Goal: Task Accomplishment & Management: Use online tool/utility

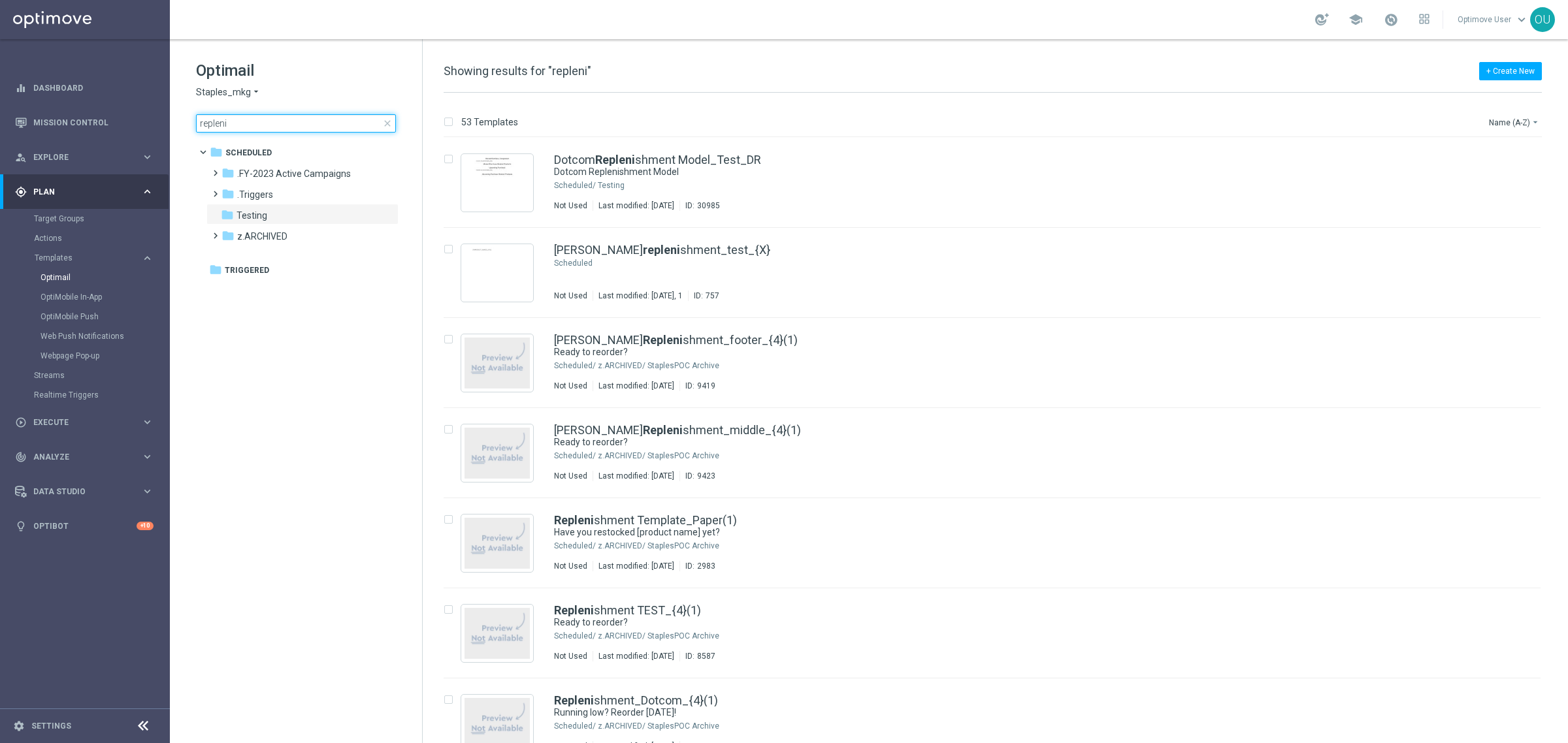
click at [331, 126] on input "repleni" at bounding box center [296, 123] width 200 height 18
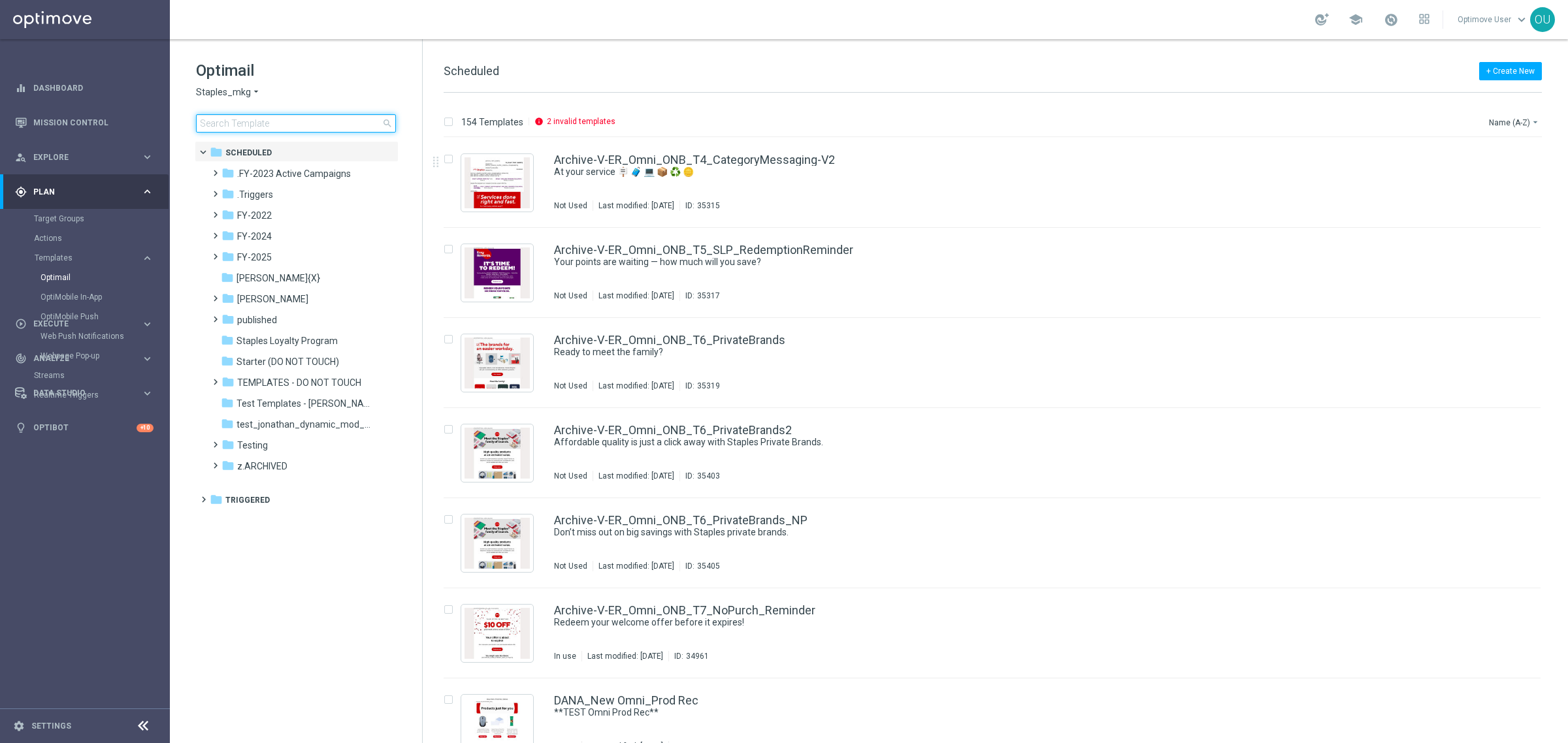
click at [289, 122] on input at bounding box center [296, 123] width 200 height 18
click at [1492, 72] on button "+ Create New" at bounding box center [1510, 71] width 62 height 18
click at [351, 126] on input at bounding box center [296, 123] width 200 height 18
click at [246, 118] on input at bounding box center [296, 123] width 200 height 18
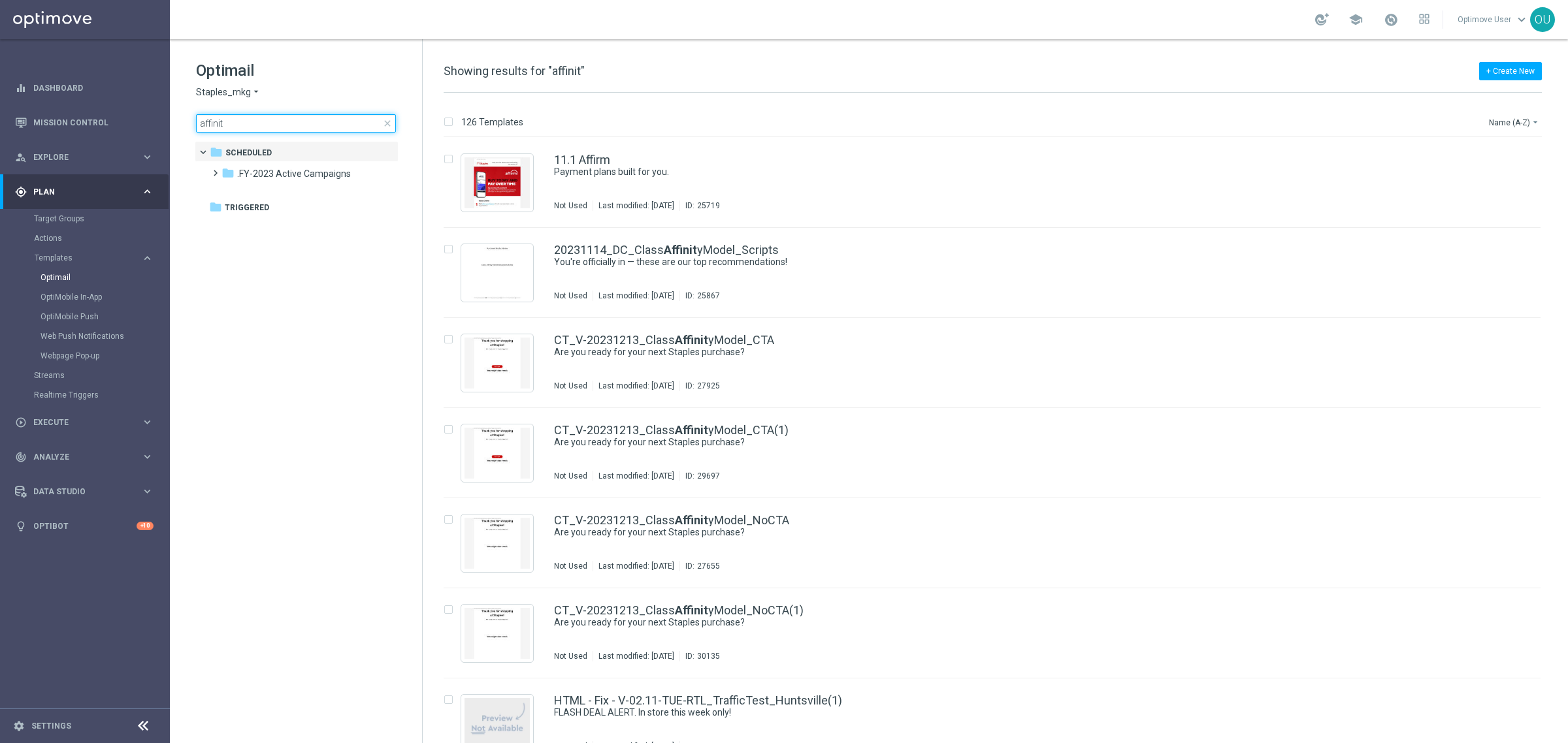
type input "affinity"
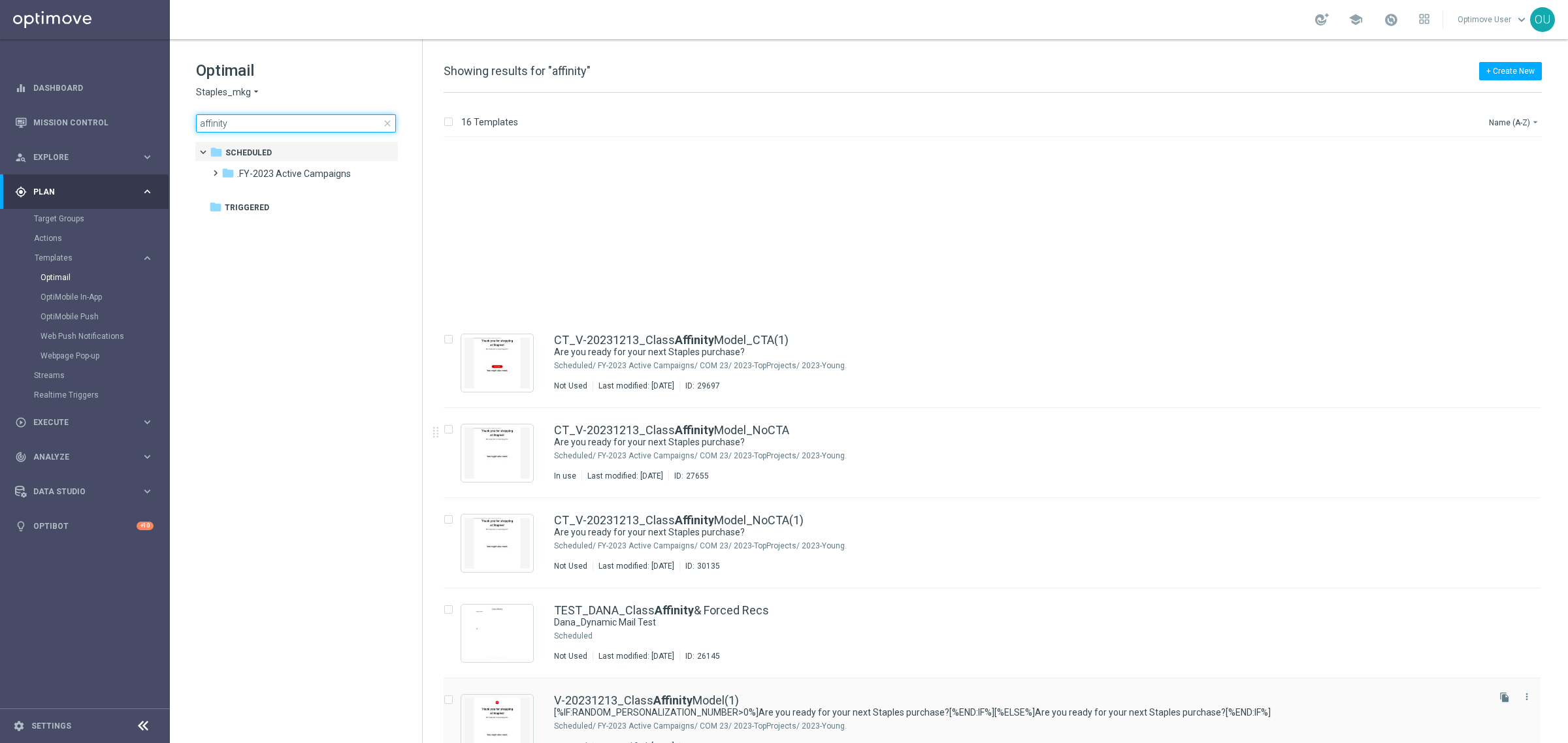
scroll to position [213, 0]
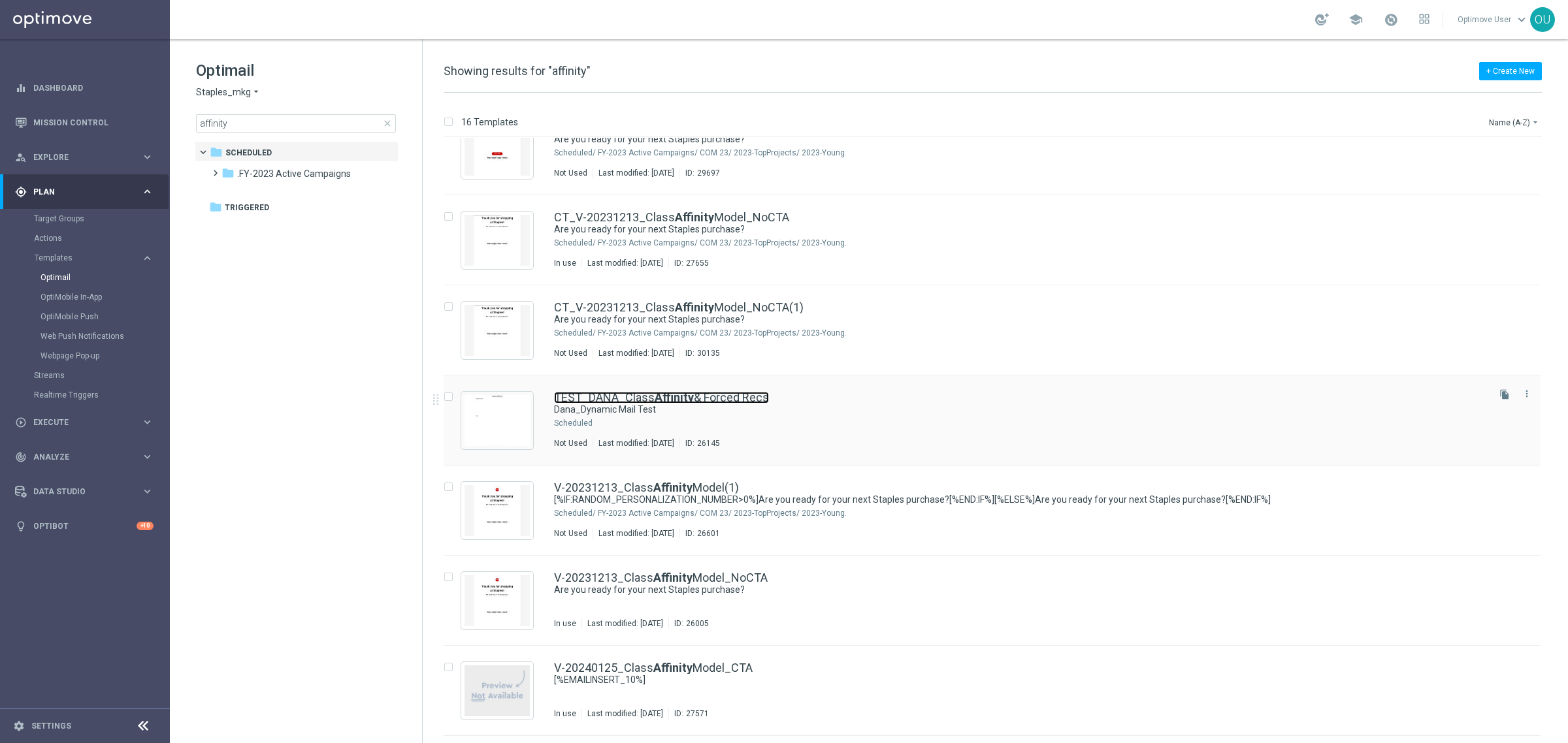
click at [742, 392] on link "TEST_DANA_Class Affinity & Forced Recs" at bounding box center [662, 398] width 215 height 12
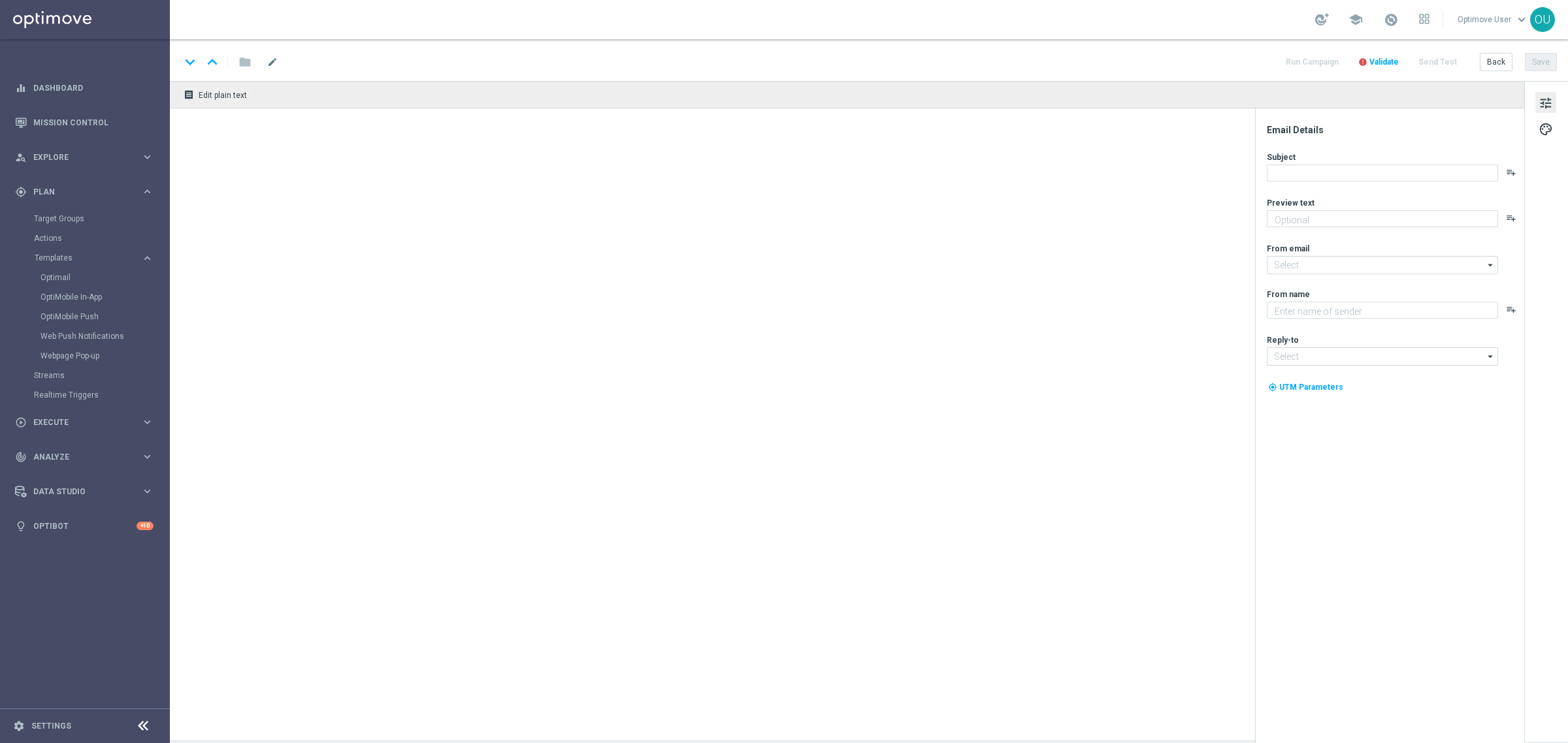
type textarea "Staples"
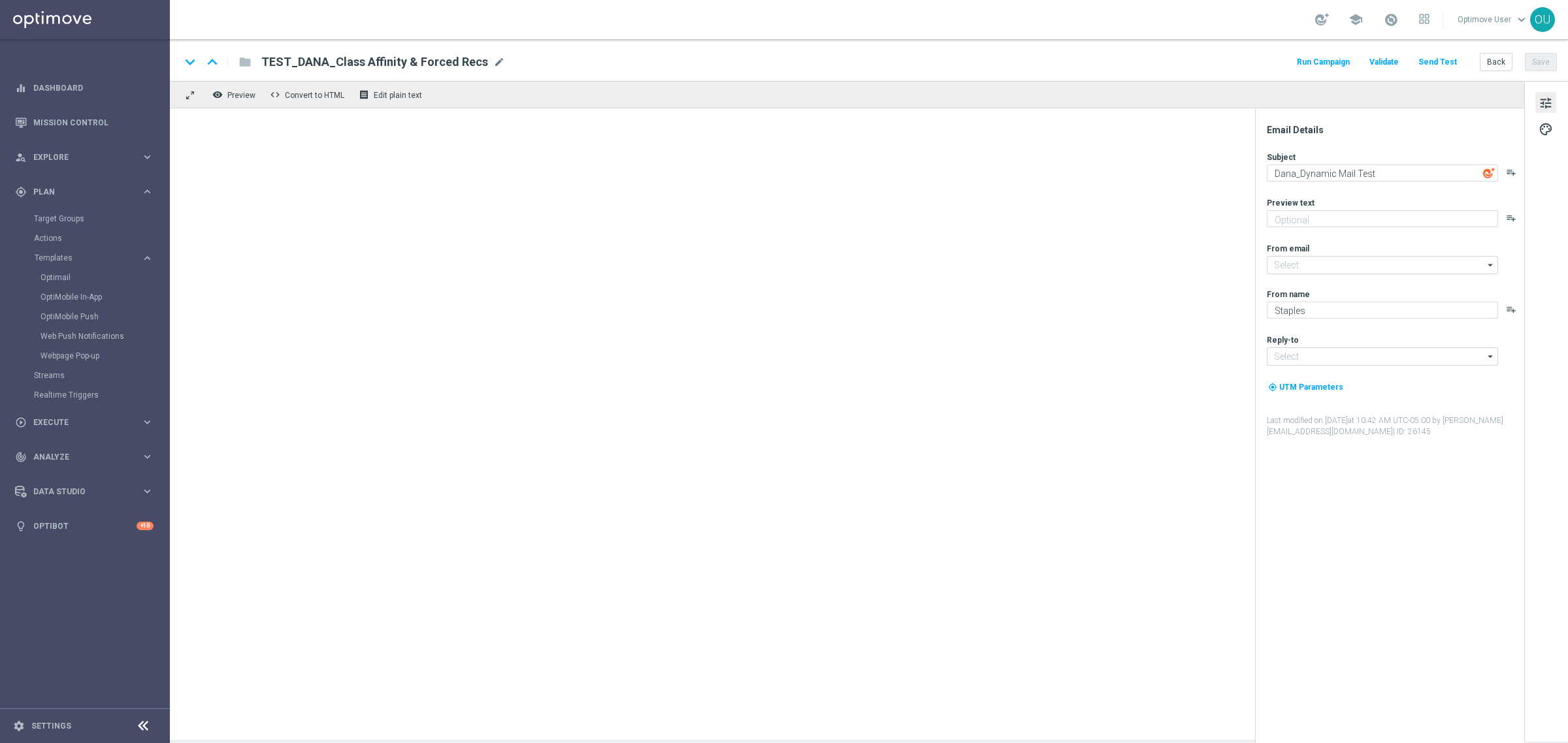
type input "[EMAIL_ADDRESS][DOMAIN_NAME]"
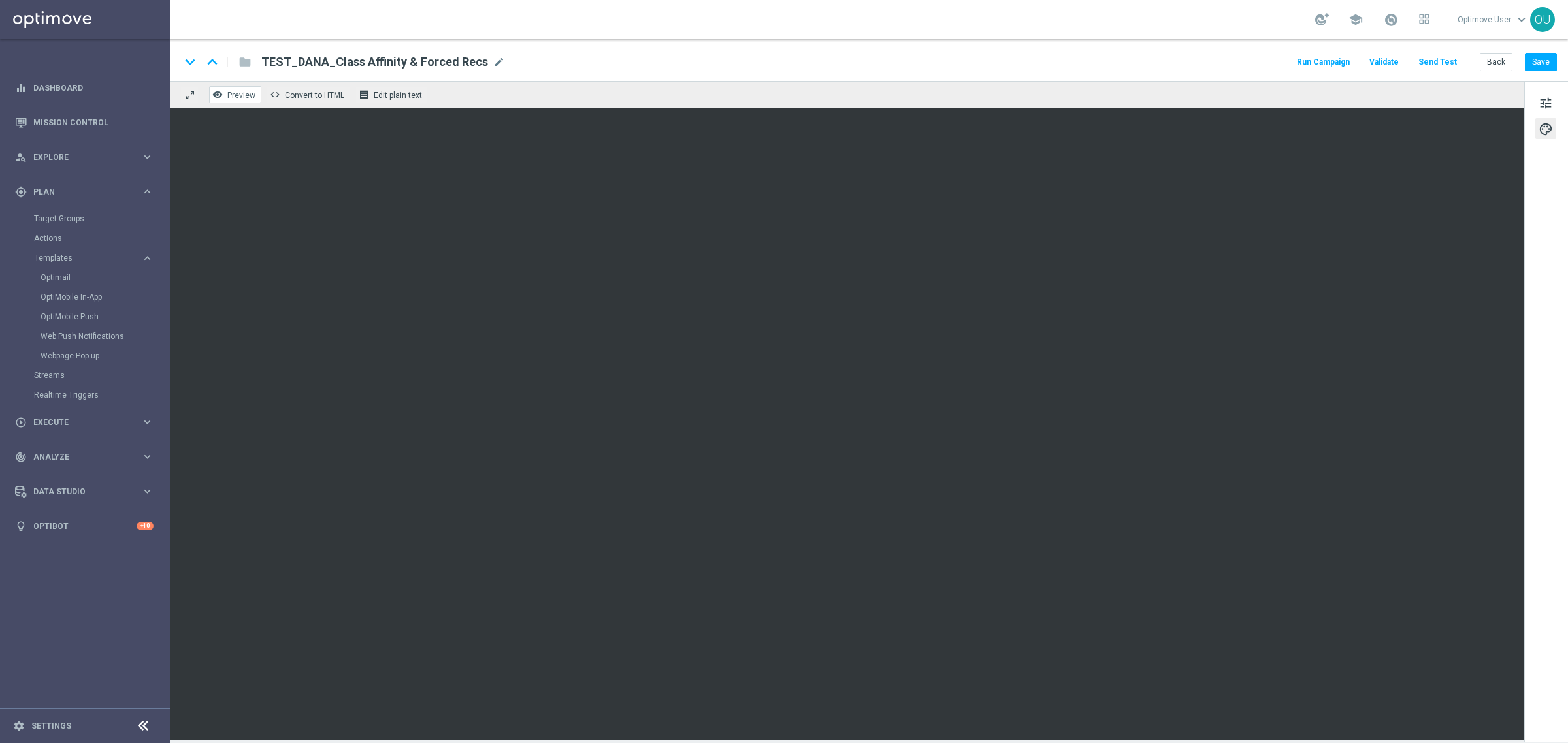
click at [247, 99] on span "Preview" at bounding box center [241, 95] width 28 height 9
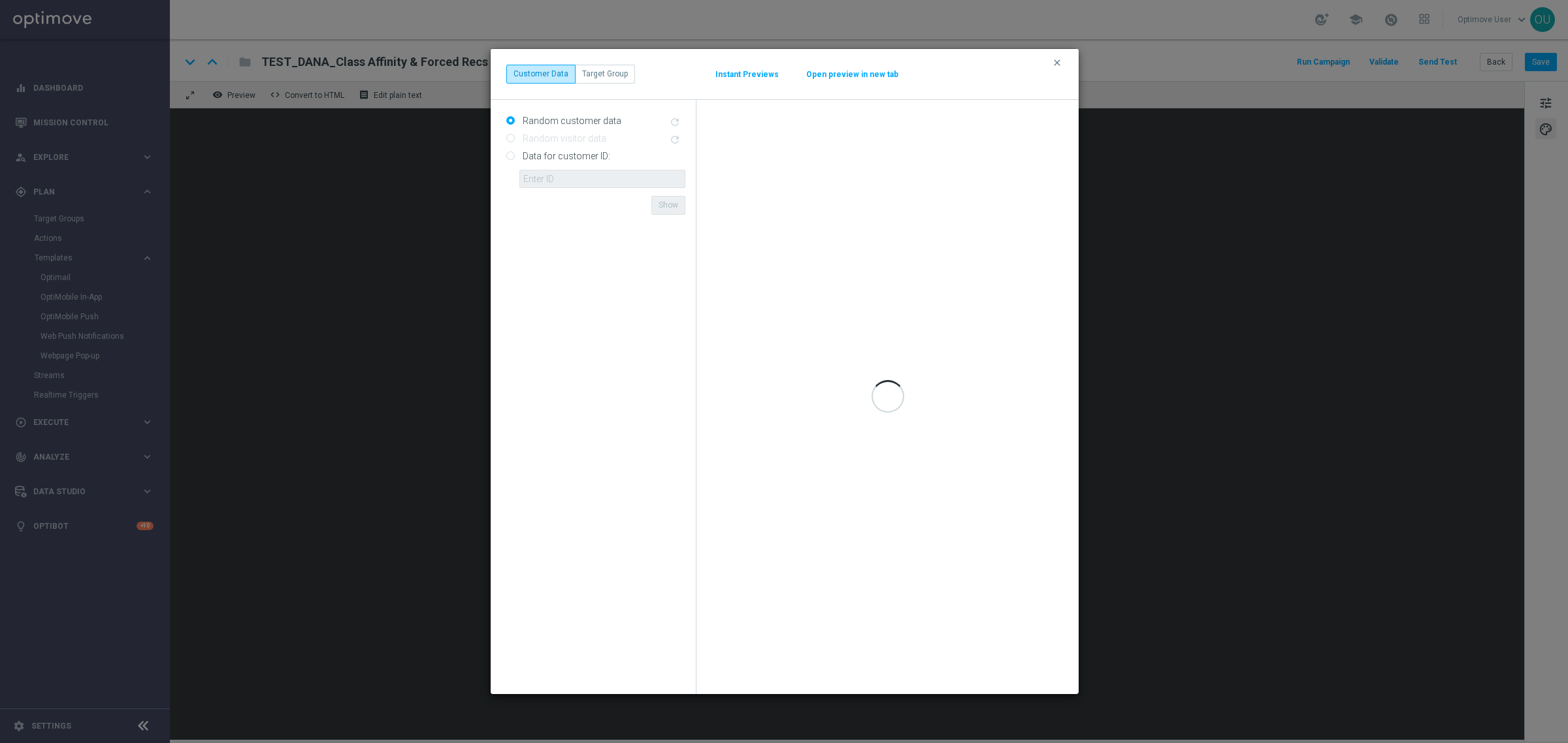
click at [511, 155] on input "Data for customer ID:" at bounding box center [510, 156] width 8 height 8
radio input "true"
click at [564, 182] on input "text" at bounding box center [603, 179] width 166 height 18
paste input "10555061867_PRINTAFFINITY"
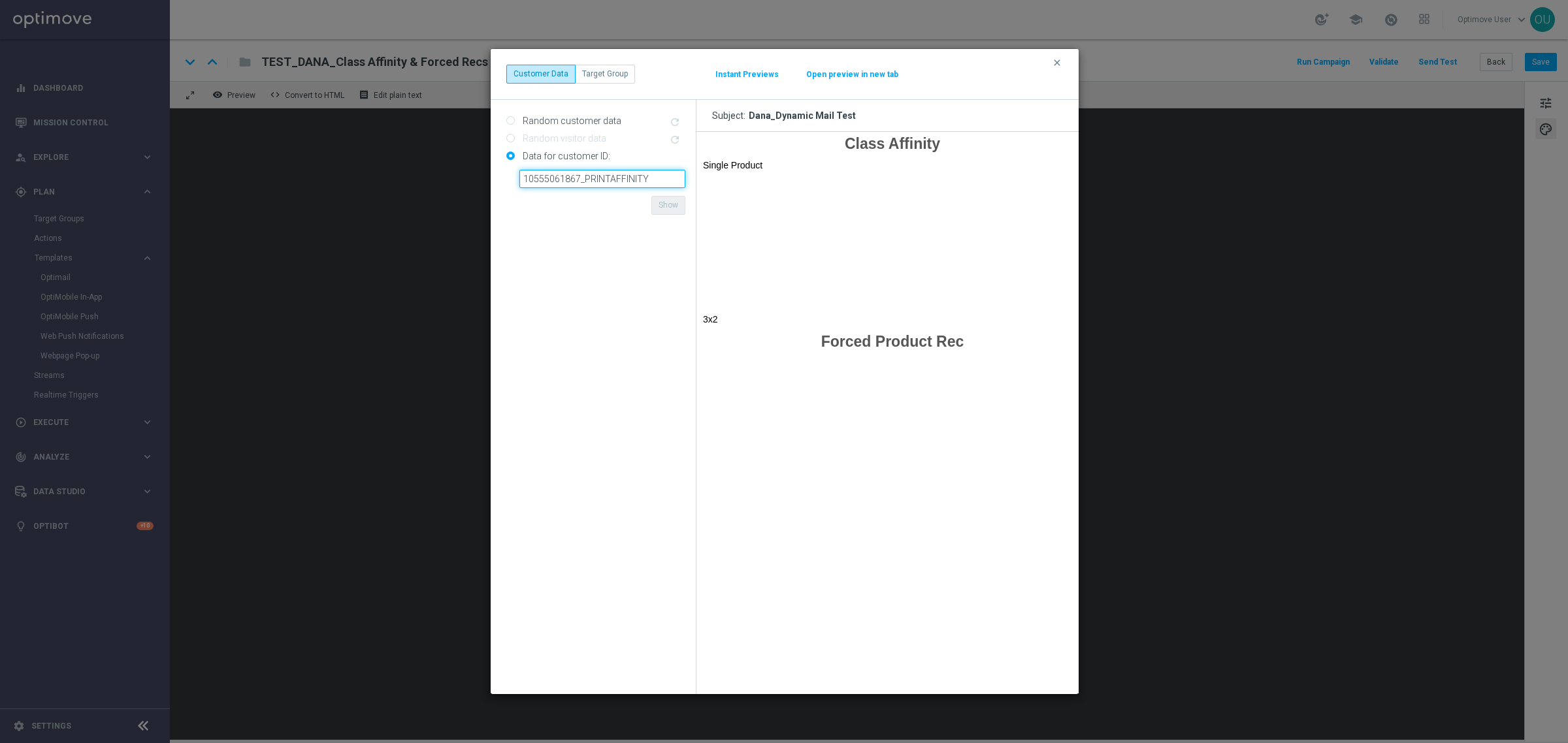
drag, startPoint x: 649, startPoint y: 174, endPoint x: 580, endPoint y: 174, distance: 69.0
click at [580, 174] on input "10555061867_PRINTAFFINITY" at bounding box center [603, 179] width 166 height 18
type input "10555061867"
click at [631, 217] on form "Random customer data refresh Random visitor data refresh Data for customer ID: …" at bounding box center [596, 397] width 179 height 574
click at [660, 209] on button "Show" at bounding box center [669, 205] width 34 height 18
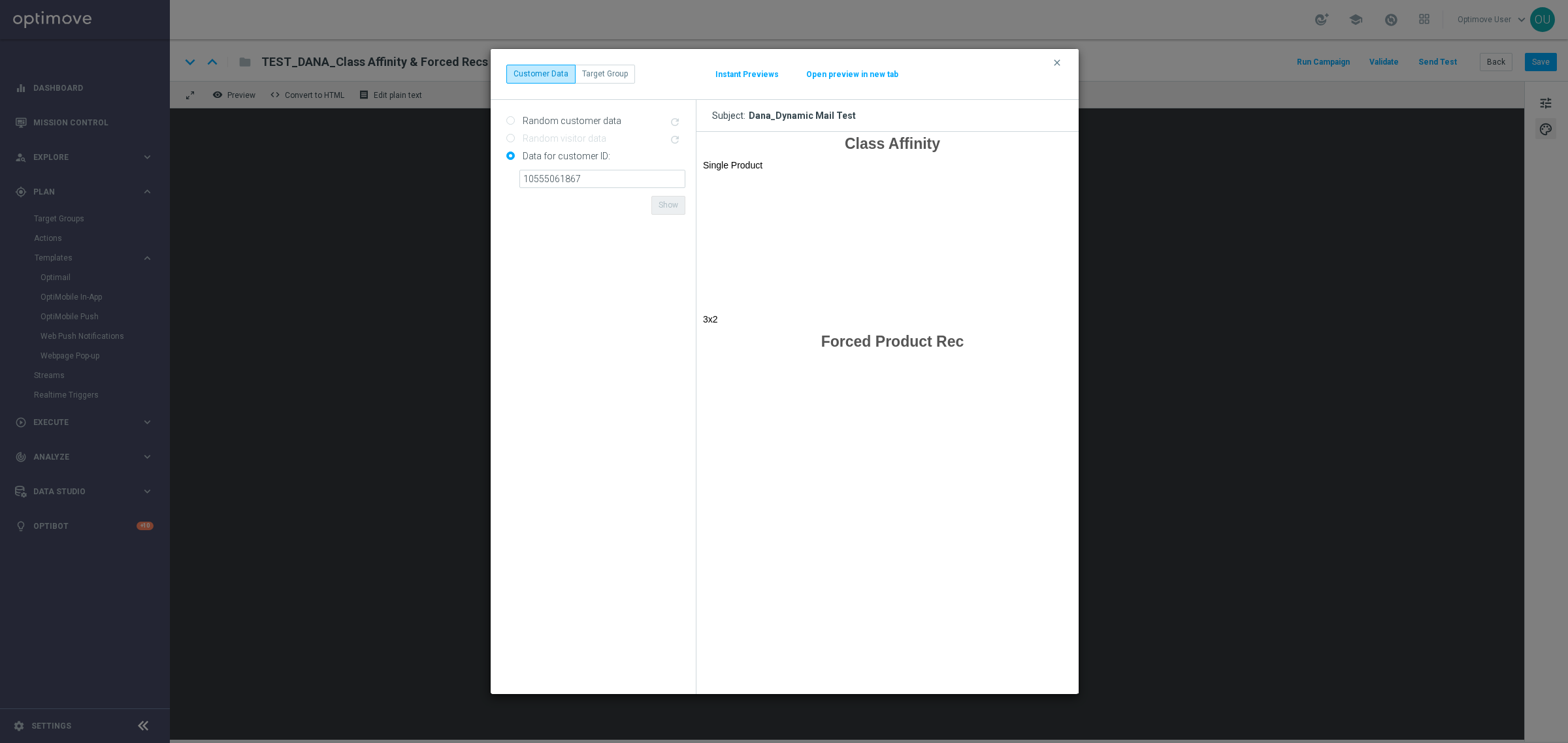
click at [850, 74] on button "Open preview in new tab" at bounding box center [852, 75] width 93 height 11
click at [1059, 61] on icon "clear" at bounding box center [1058, 63] width 11 height 11
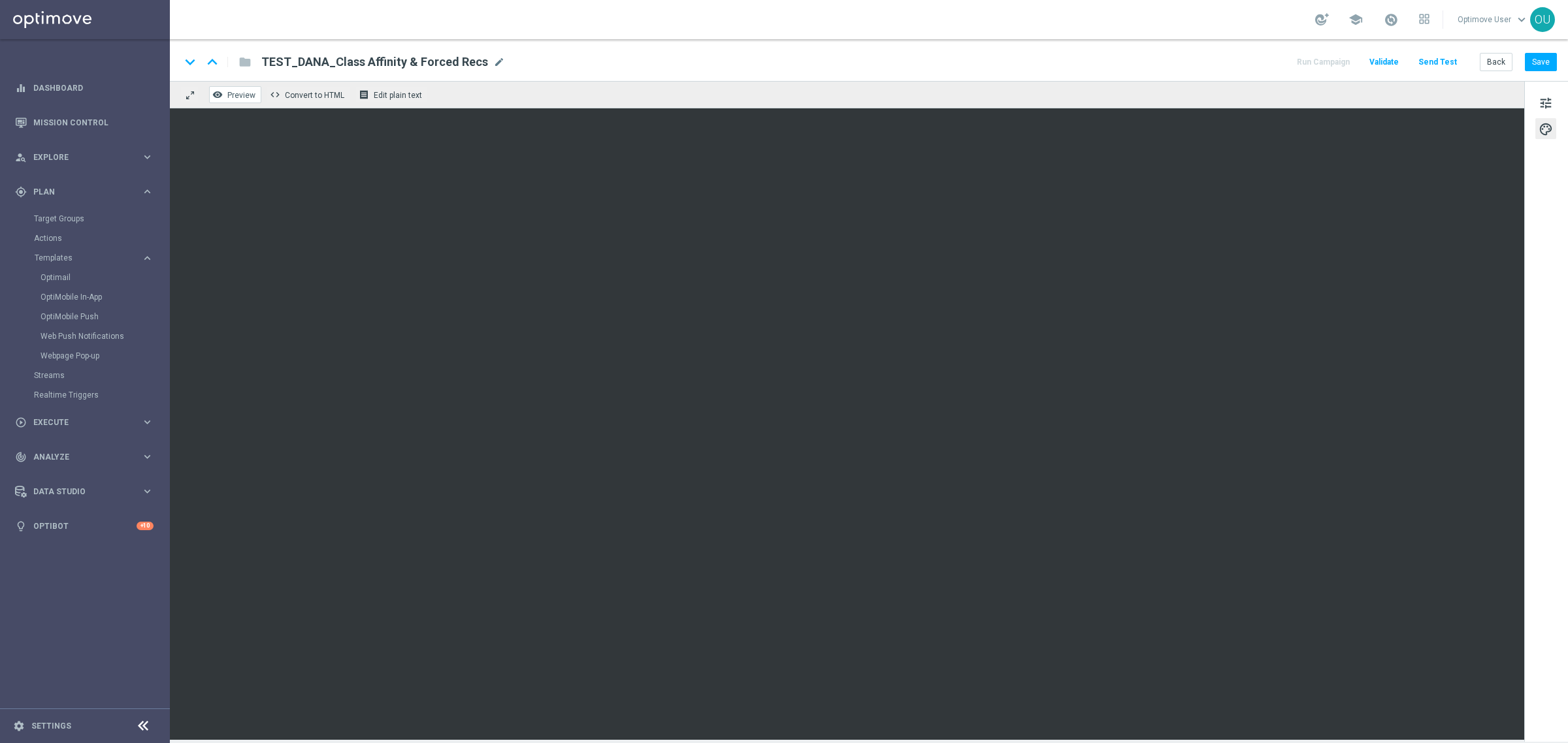
click at [231, 92] on span "Preview" at bounding box center [241, 95] width 28 height 9
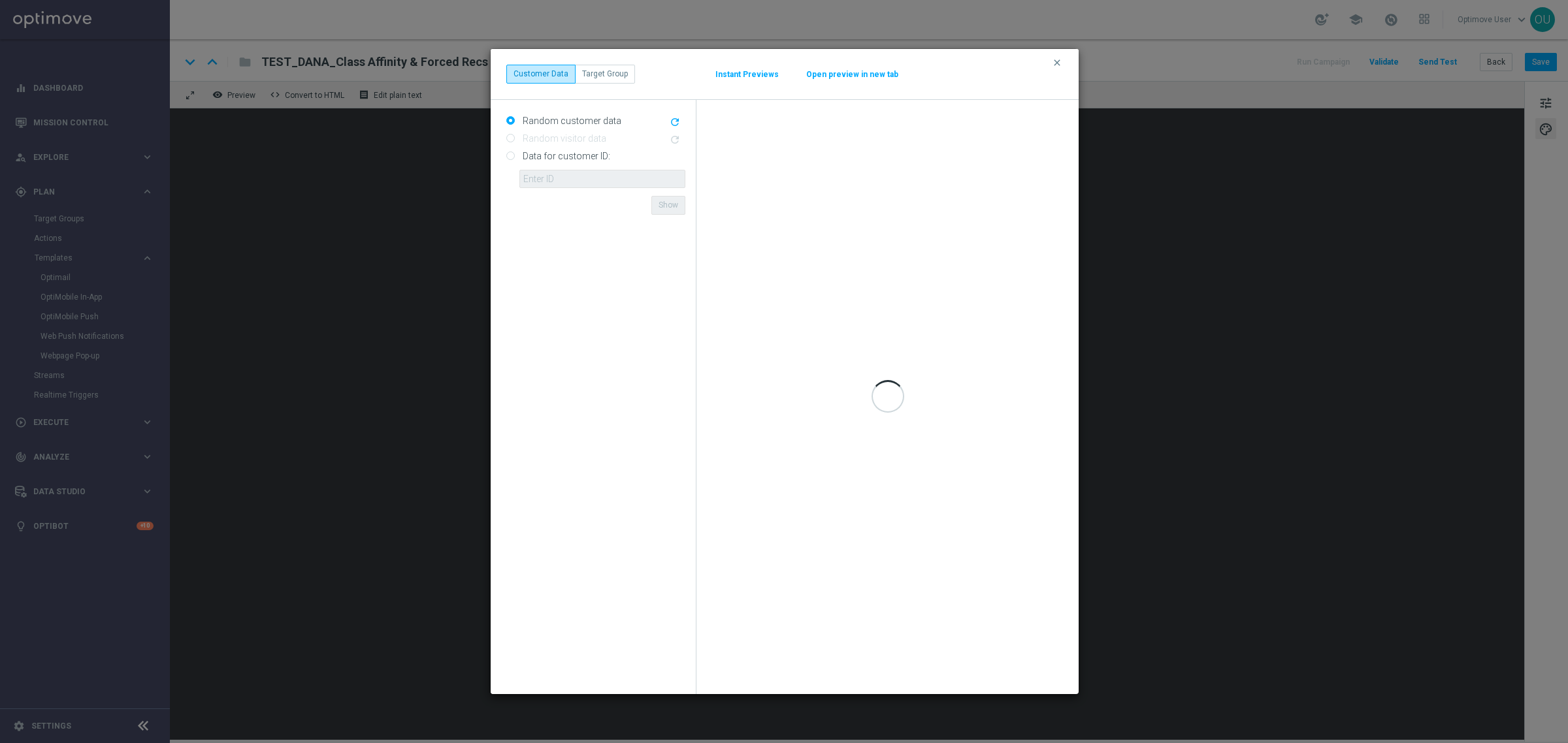
click at [511, 158] on input "Data for customer ID:" at bounding box center [510, 156] width 8 height 8
radio input "true"
click at [557, 183] on input "text" at bounding box center [603, 179] width 166 height 18
paste input "10030079325_PRINTAFFINITY"
drag, startPoint x: 580, startPoint y: 175, endPoint x: 677, endPoint y: 176, distance: 97.0
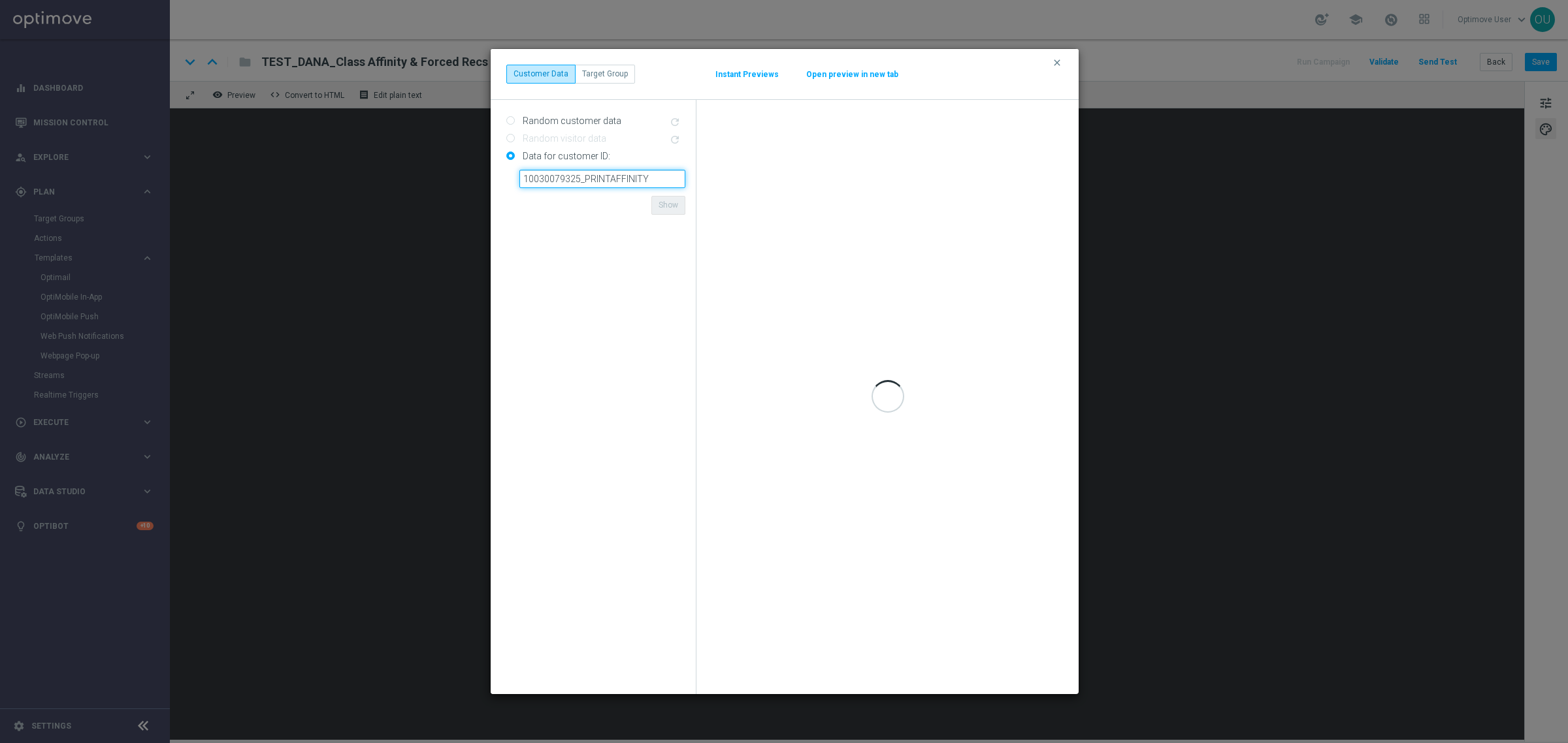
click at [677, 176] on input "10030079325_PRINTAFFINITY" at bounding box center [603, 179] width 166 height 18
type input "10030079325"
click at [576, 213] on form "Random customer data refresh Random visitor data refresh Data for customer ID: …" at bounding box center [596, 397] width 179 height 574
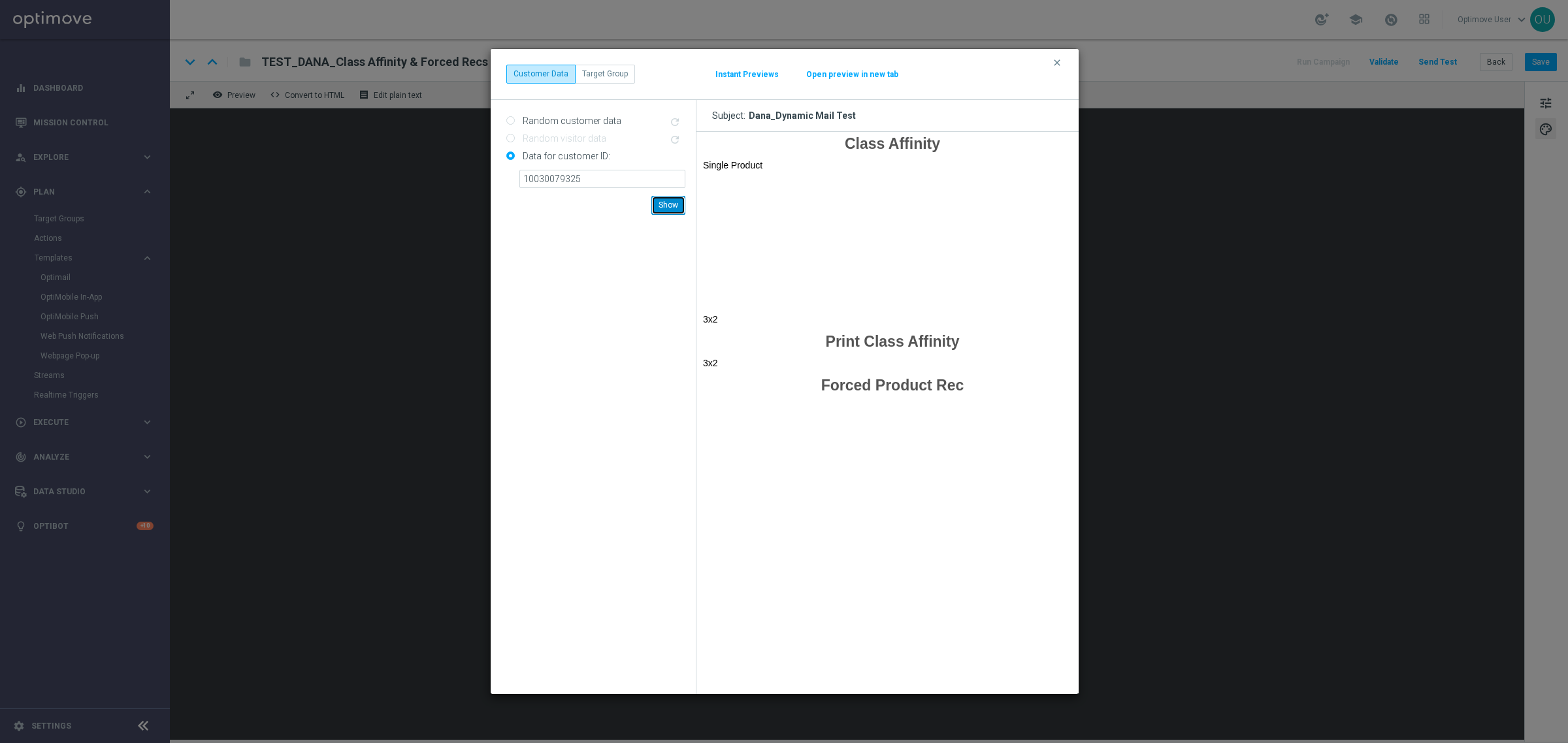
click at [668, 203] on button "Show" at bounding box center [669, 205] width 34 height 18
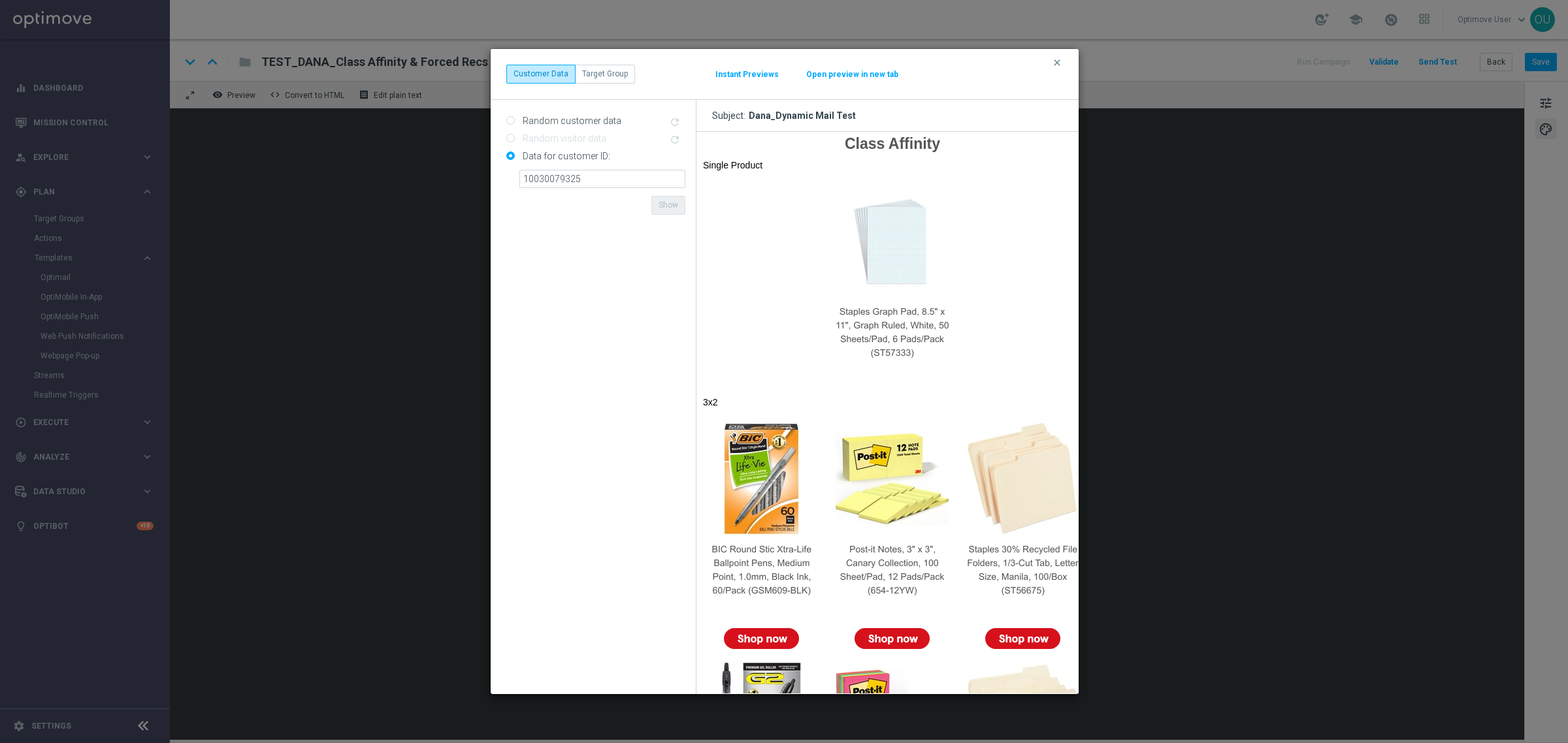
drag, startPoint x: 1057, startPoint y: 62, endPoint x: 972, endPoint y: 99, distance: 92.7
click at [1057, 62] on icon "clear" at bounding box center [1058, 63] width 11 height 11
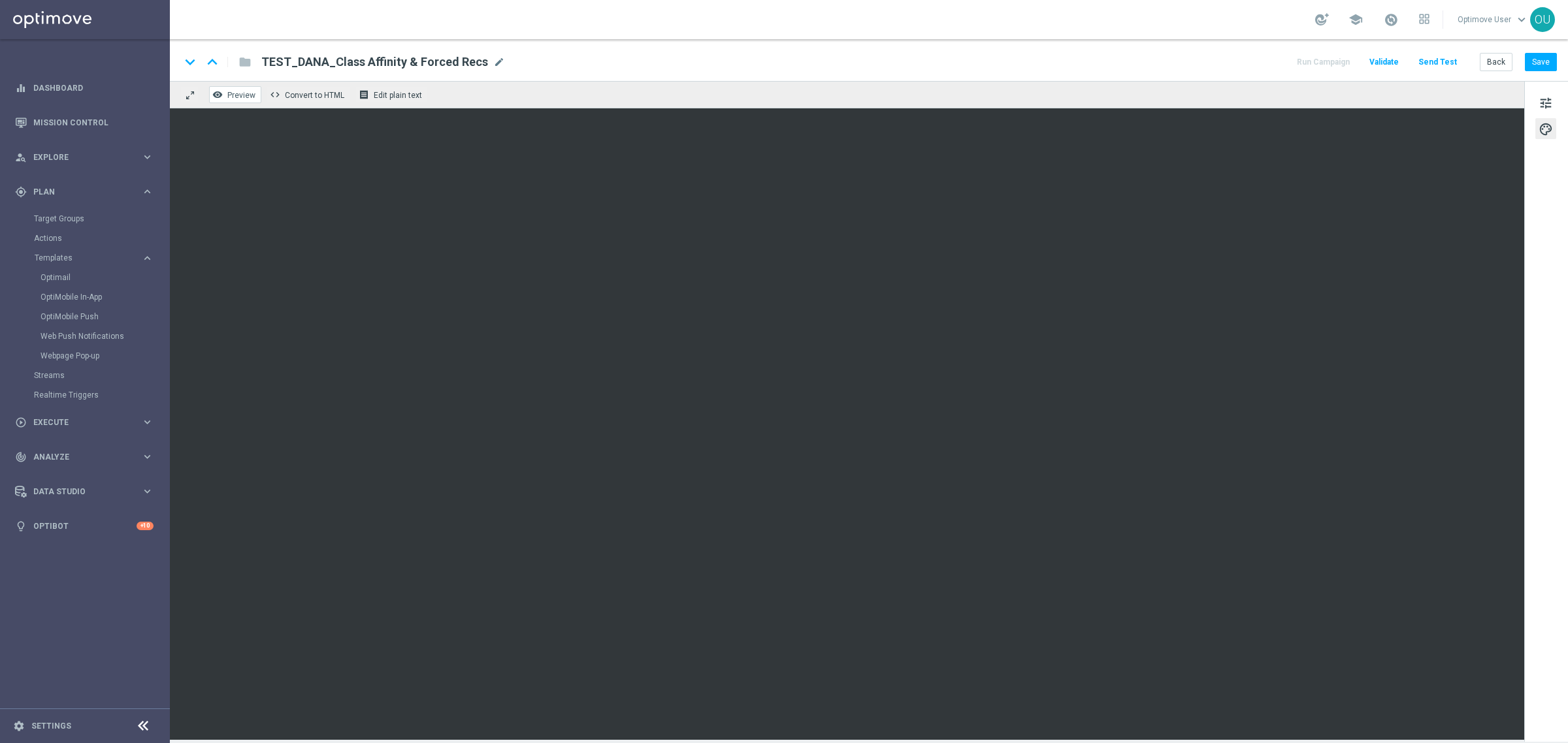
click at [237, 95] on span "Preview" at bounding box center [241, 95] width 28 height 9
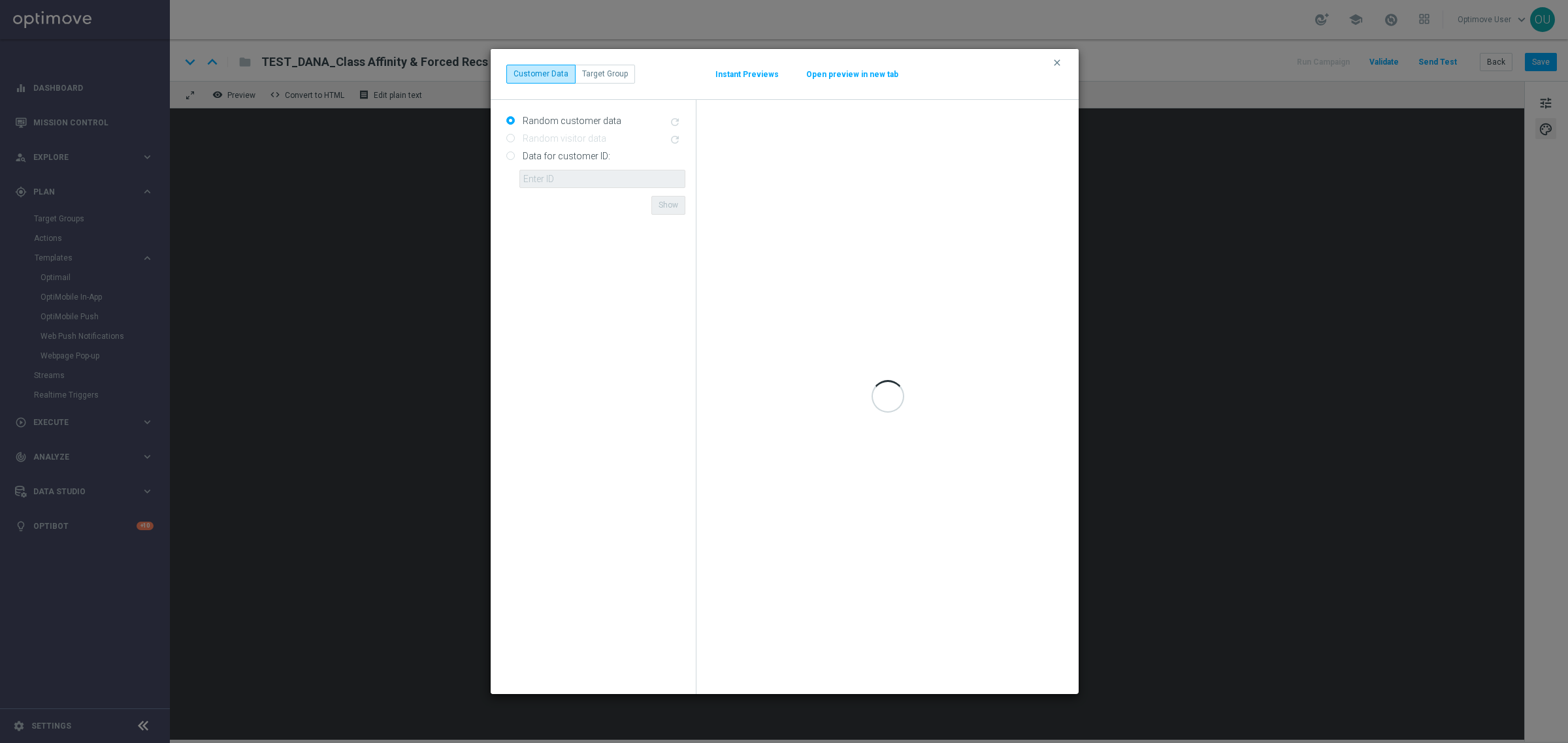
click at [510, 155] on input "Data for customer ID:" at bounding box center [510, 156] width 8 height 8
radio input "true"
click at [547, 178] on input "text" at bounding box center [603, 179] width 166 height 18
paste input "10030079325_PRINTAFFINITY"
drag, startPoint x: 652, startPoint y: 183, endPoint x: 579, endPoint y: 172, distance: 73.8
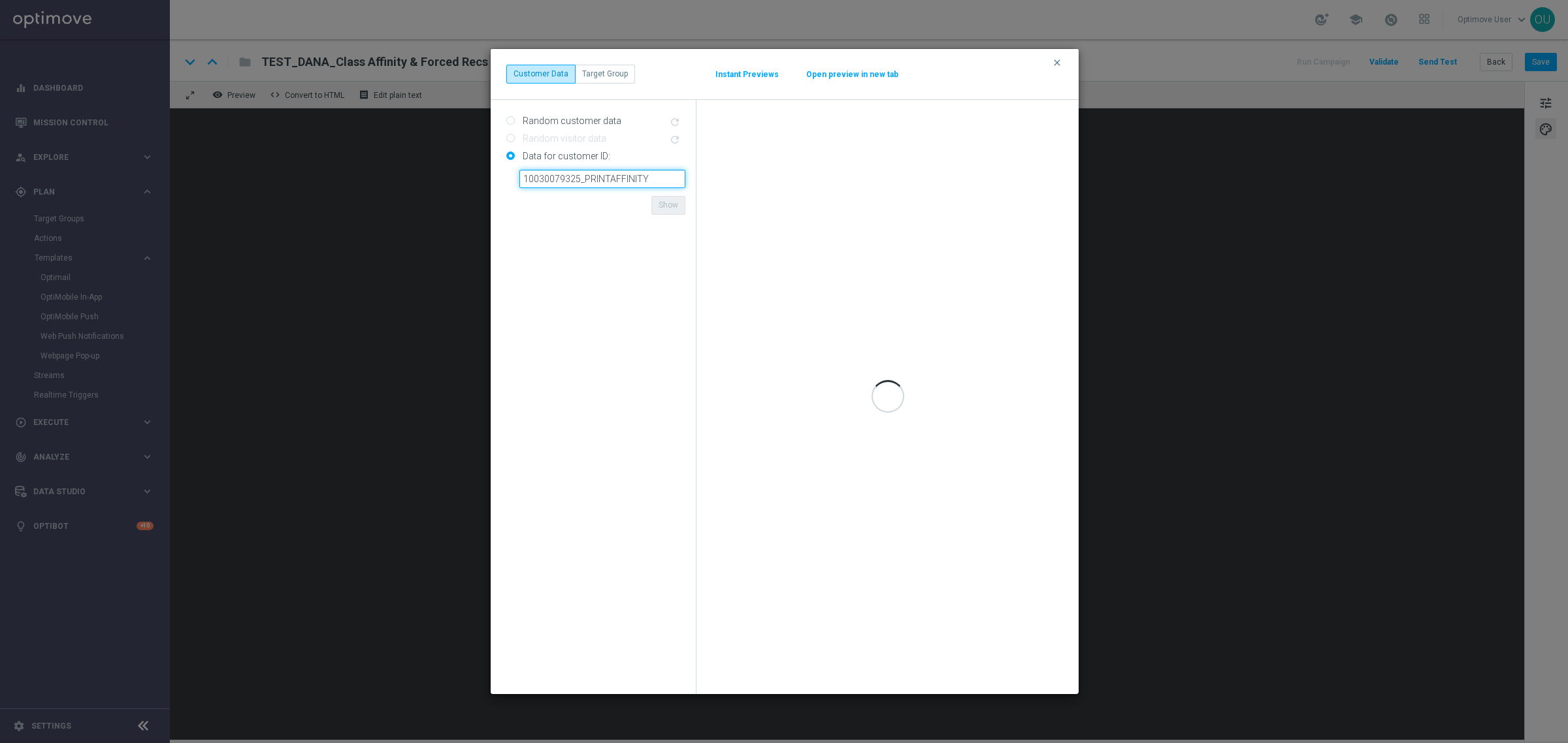
click at [579, 172] on input "10030079325_PRINTAFFINITY" at bounding box center [603, 179] width 166 height 18
type input "10030079325"
click at [566, 261] on form "Random customer data refresh Random visitor data refresh Data for customer ID: …" at bounding box center [596, 397] width 179 height 574
click at [602, 204] on form "Random customer data refresh Random visitor data refresh Data for customer ID: …" at bounding box center [596, 397] width 179 height 574
click at [609, 178] on input "10030079325" at bounding box center [603, 179] width 166 height 18
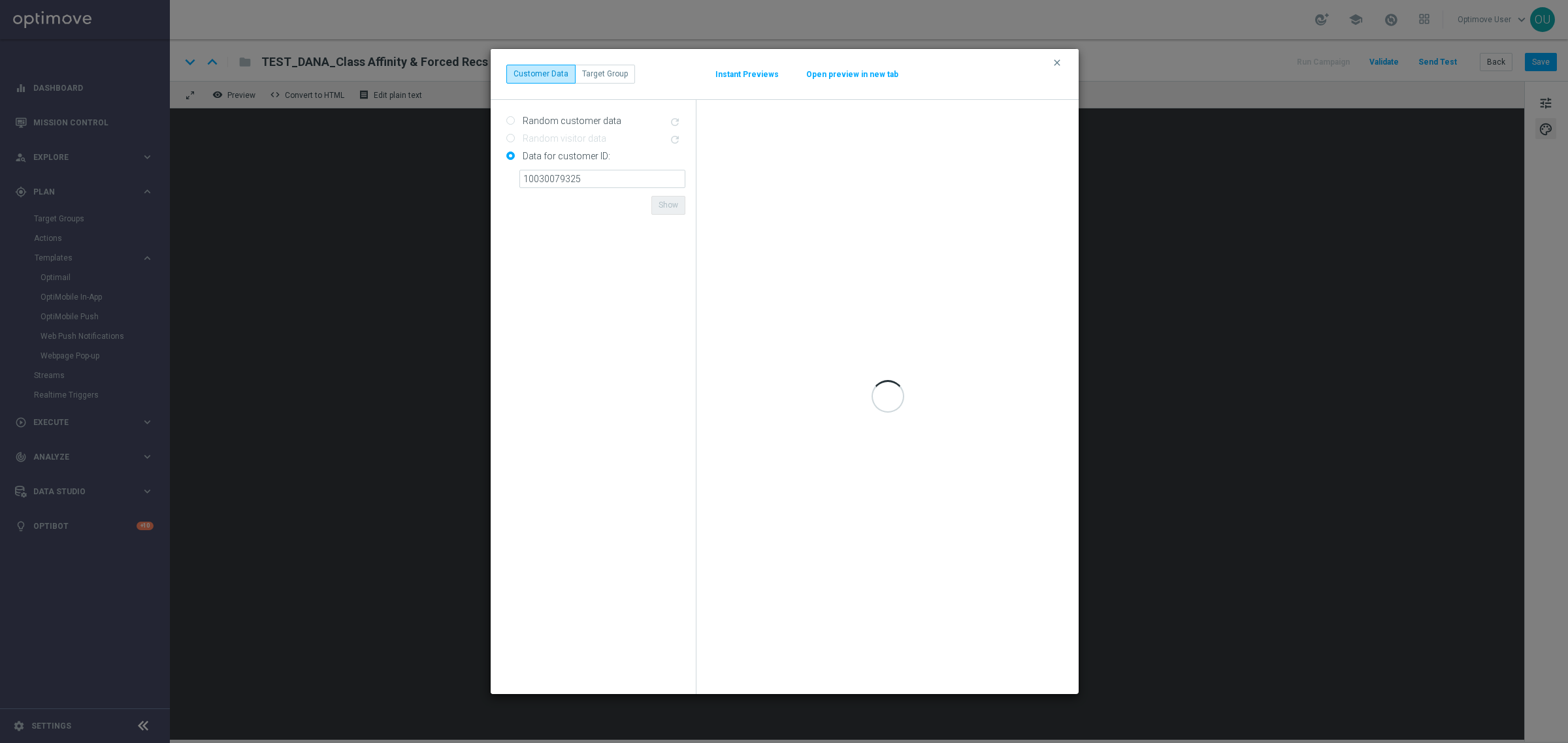
click at [604, 208] on form "Random customer data refresh Random visitor data refresh Data for customer ID: …" at bounding box center [596, 397] width 179 height 574
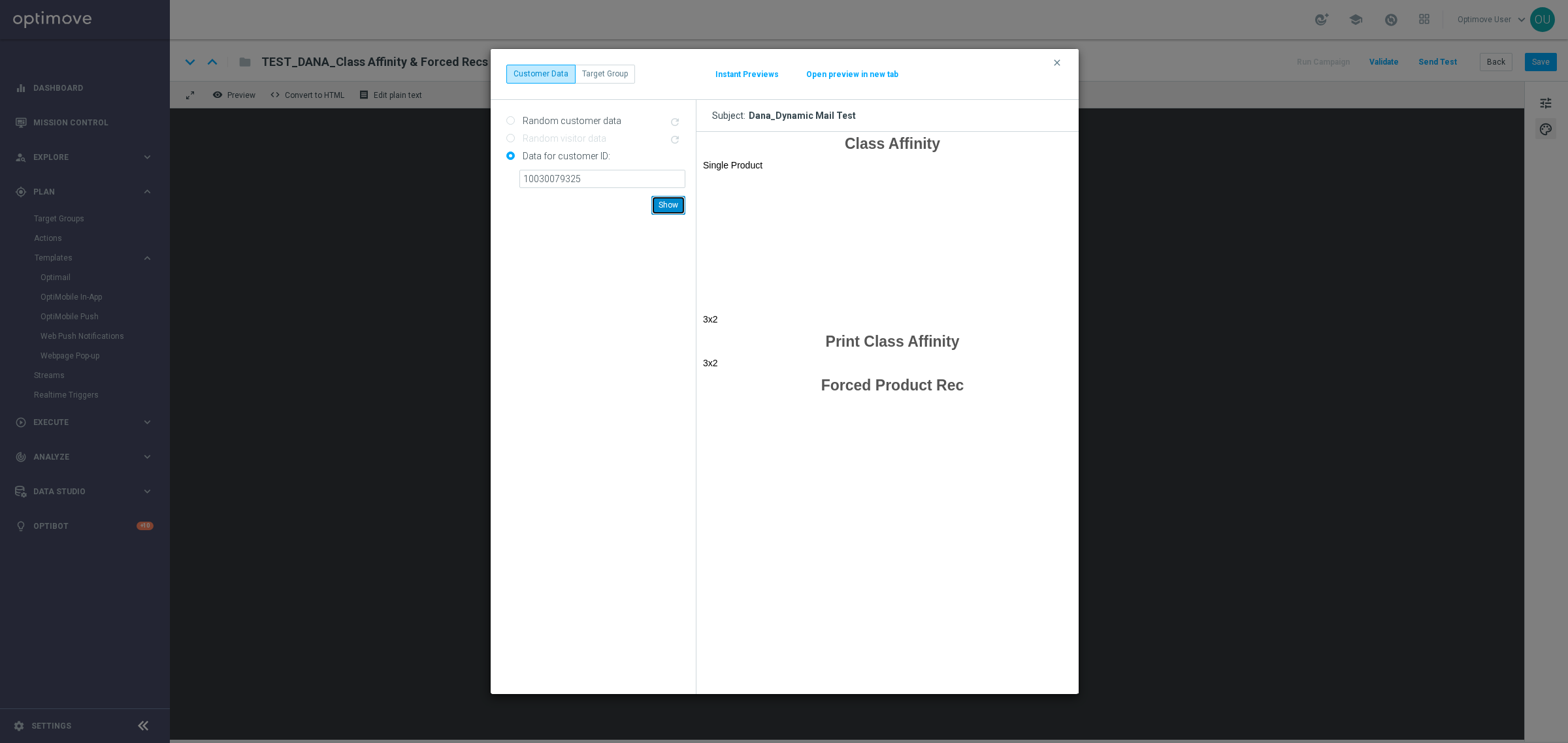
click at [670, 200] on button "Show" at bounding box center [669, 205] width 34 height 18
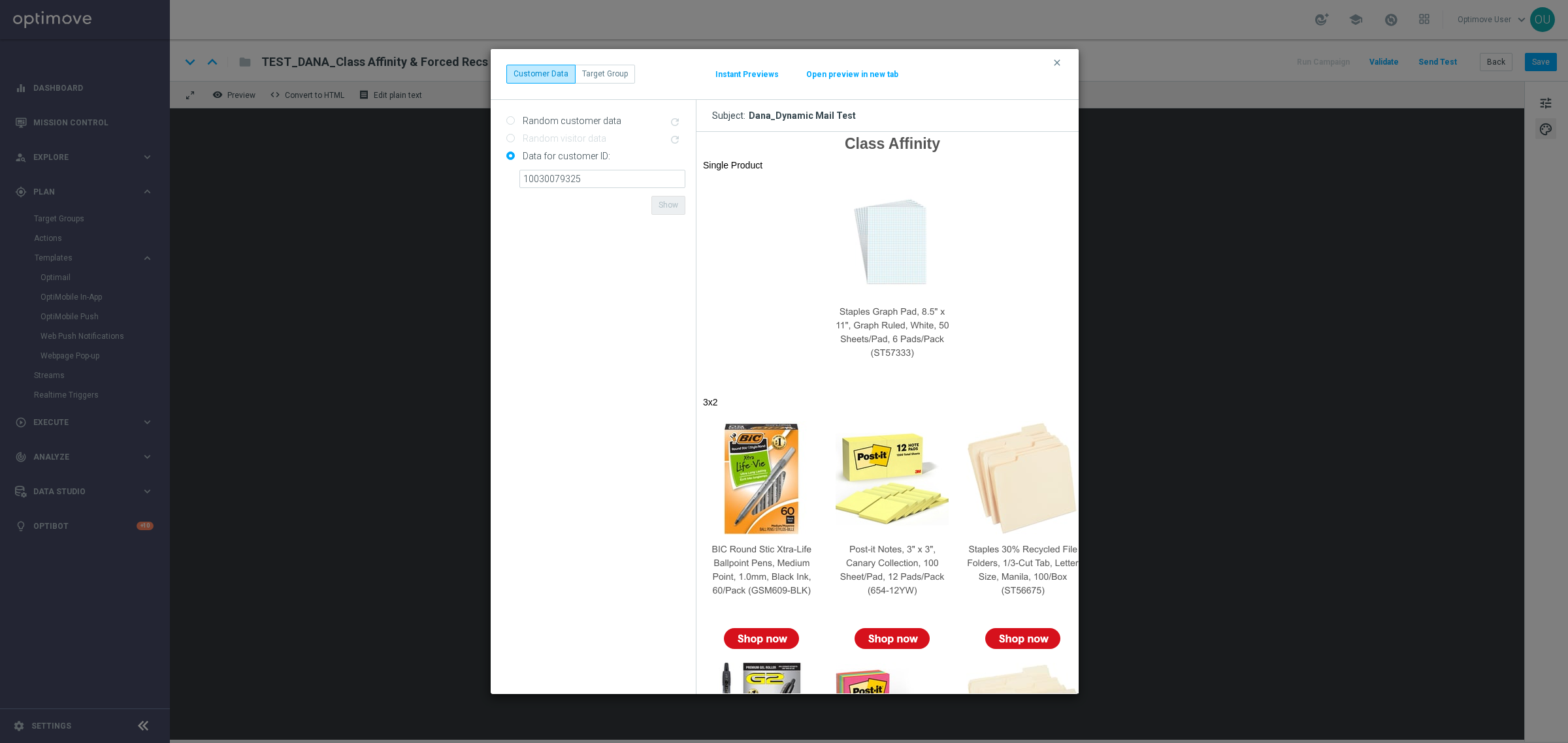
click at [876, 77] on button "Open preview in new tab" at bounding box center [852, 75] width 93 height 11
click at [1060, 63] on icon "clear" at bounding box center [1058, 63] width 11 height 11
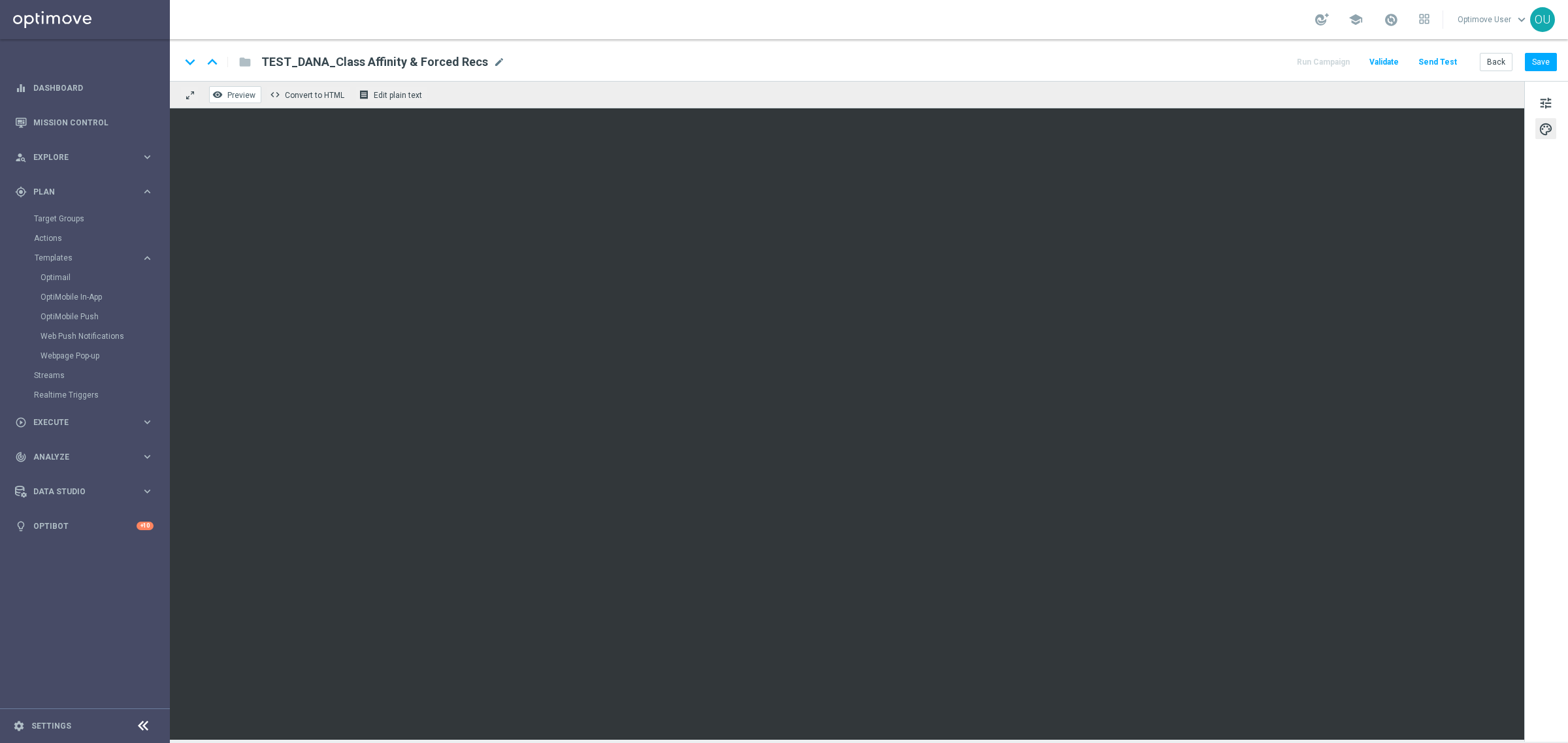
click at [241, 99] on button "remove_red_eye Preview" at bounding box center [235, 94] width 52 height 17
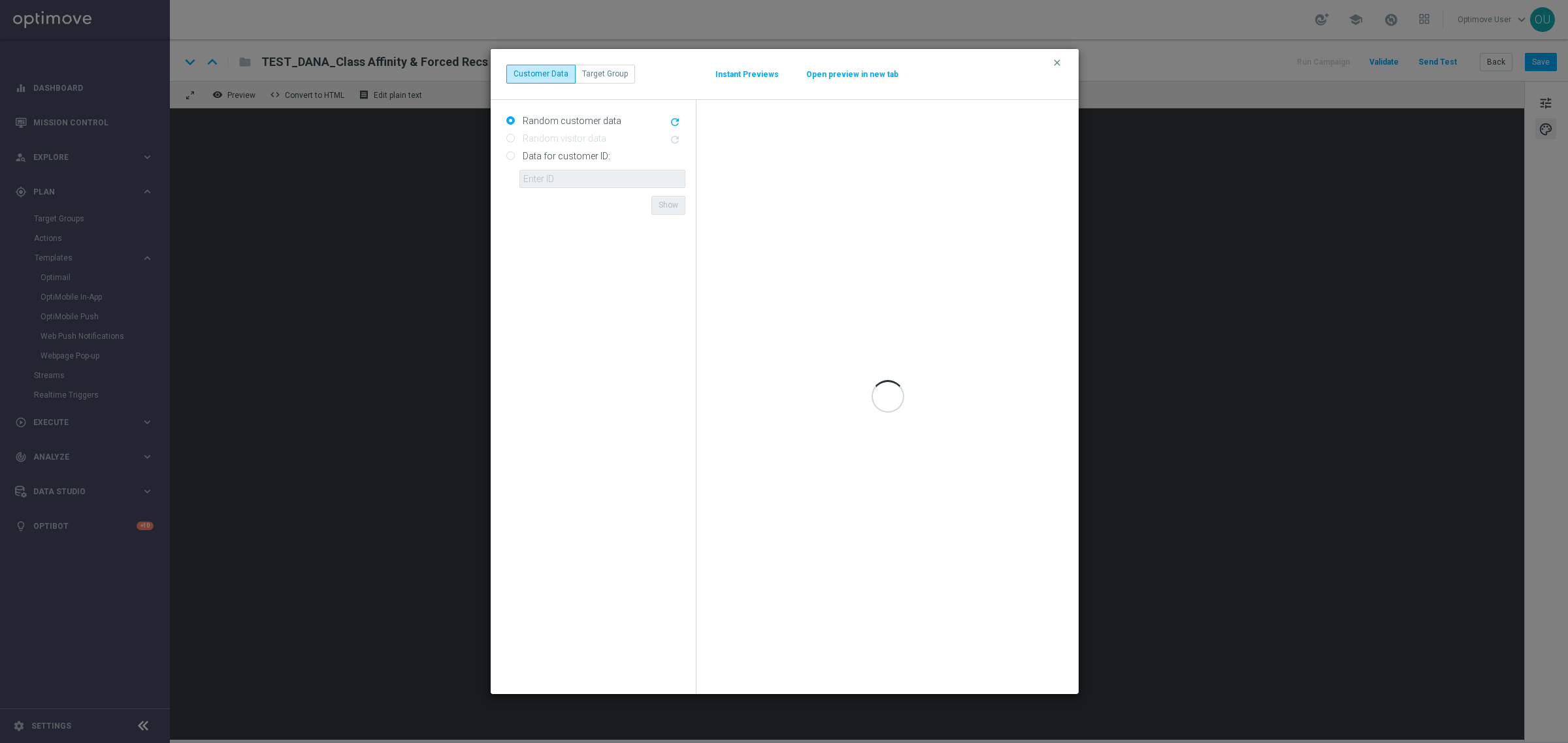
click at [511, 155] on input "Data for customer ID:" at bounding box center [510, 156] width 8 height 8
radio input "true"
click at [595, 177] on input "text" at bounding box center [603, 179] width 166 height 18
paste input "10030079325_PRINTAFFINITY"
drag, startPoint x: 650, startPoint y: 178, endPoint x: 580, endPoint y: 172, distance: 70.3
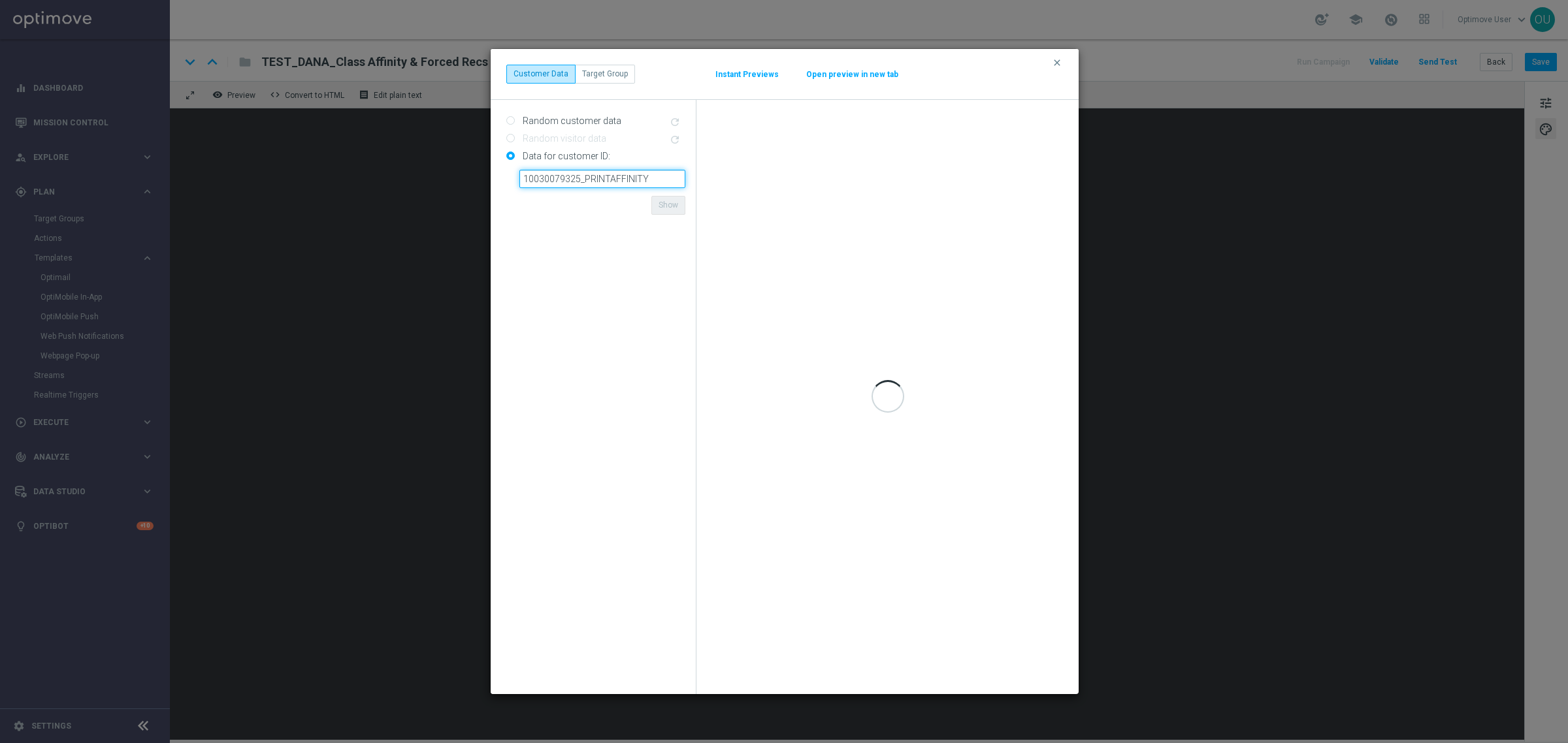
click at [580, 172] on input "10030079325_PRINTAFFINITY" at bounding box center [603, 179] width 166 height 18
click at [545, 174] on input "10030079325" at bounding box center [603, 179] width 166 height 18
type input "10030079325"
click at [572, 190] on form "Random customer data refresh Random visitor data refresh Data for customer ID: …" at bounding box center [596, 397] width 179 height 574
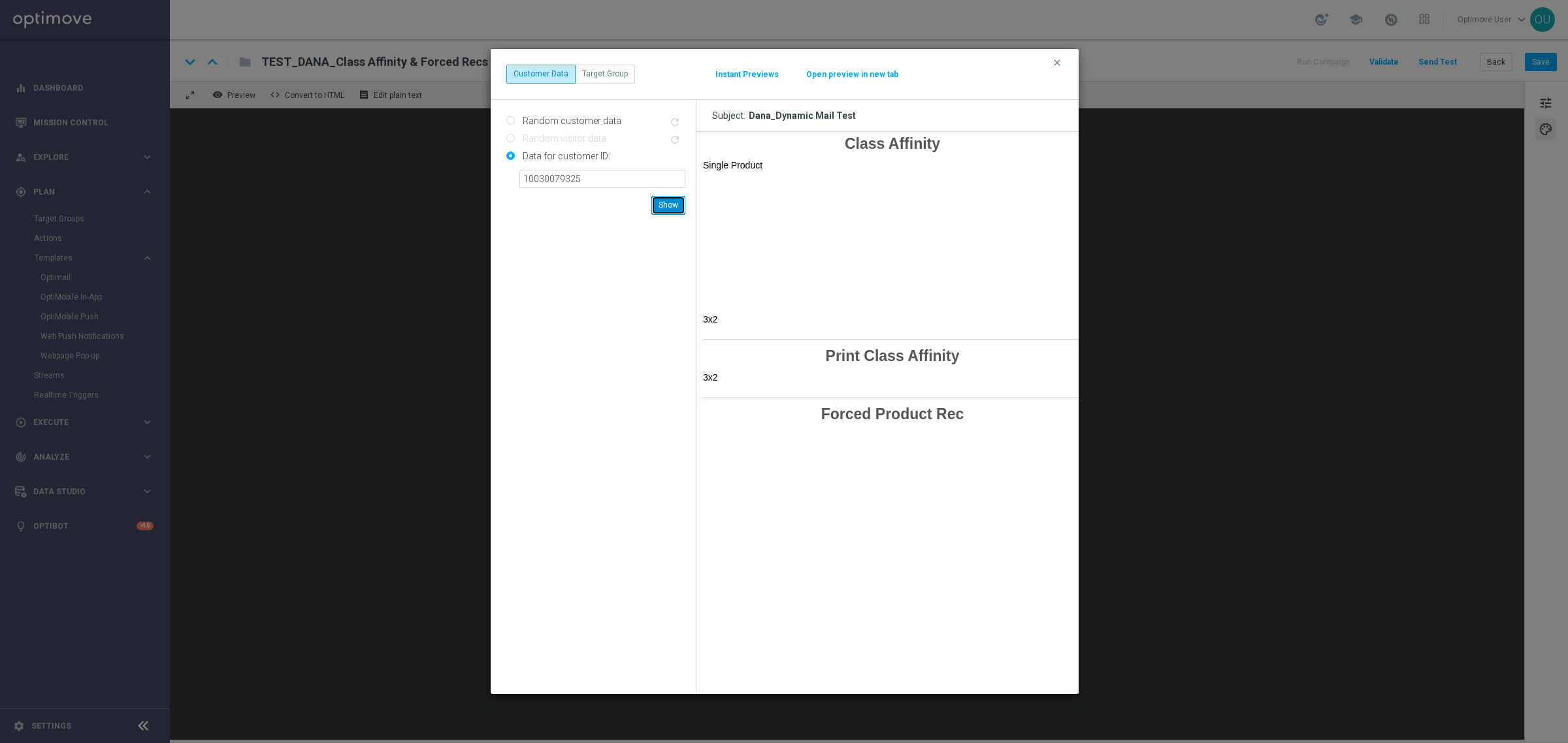
click at [676, 206] on button "Show" at bounding box center [669, 205] width 34 height 18
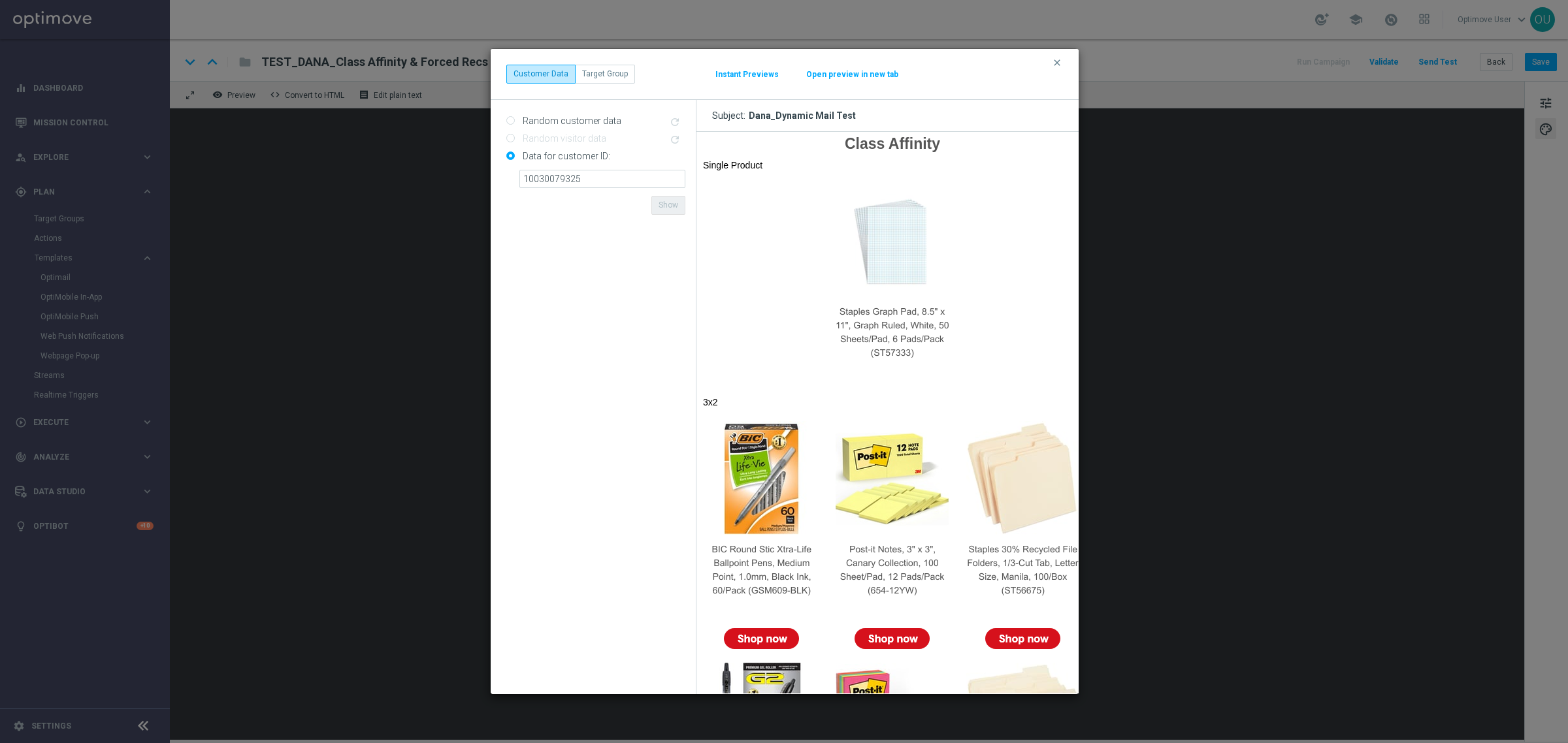
click at [847, 77] on button "Open preview in new tab" at bounding box center [852, 75] width 93 height 11
click at [1053, 62] on icon "clear" at bounding box center [1058, 63] width 11 height 11
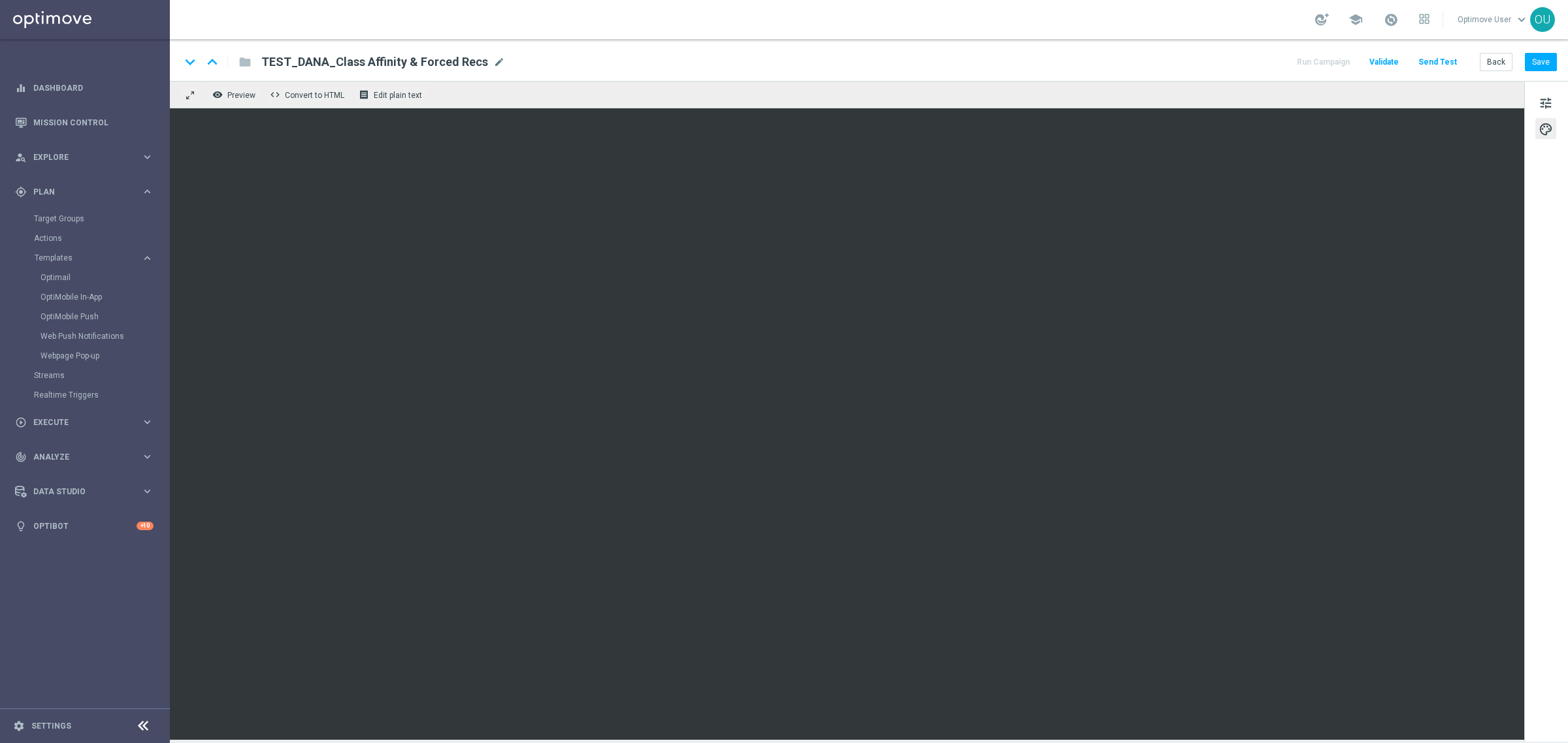
click at [498, 62] on div "keyboard_arrow_down keyboard_arrow_up folder TEST_DANA_Class Affinity & Forced …" at bounding box center [868, 61] width 1377 height 17
click at [494, 61] on span "mode_edit" at bounding box center [499, 61] width 12 height 12
click at [469, 62] on input "TEST_DANA_Class Affinity & Forced Recs" at bounding box center [423, 61] width 324 height 17
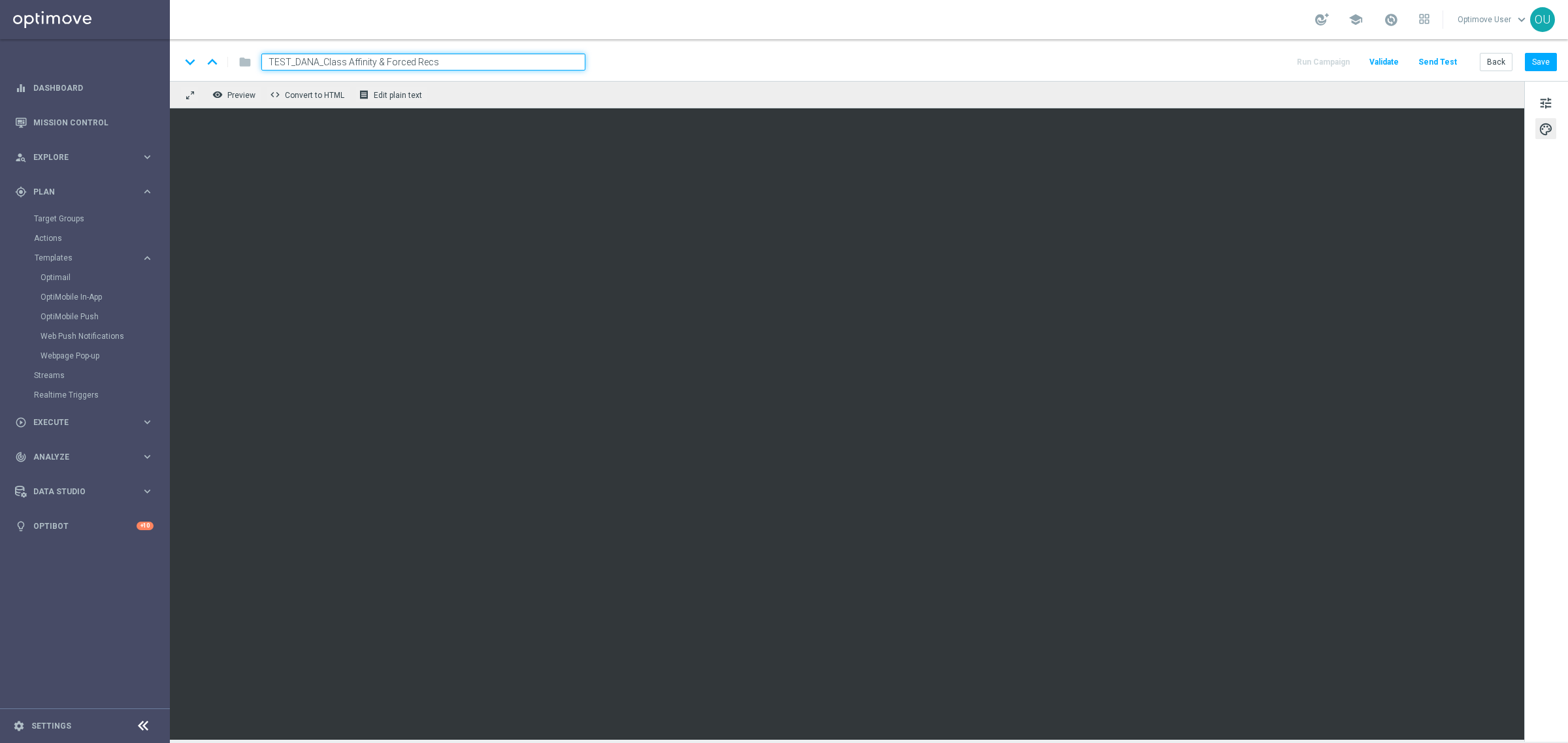
click at [621, 62] on div "keyboard_arrow_down keyboard_arrow_up folder TEST_DANA_Class Affinity & Forced …" at bounding box center [868, 61] width 1377 height 17
click at [237, 89] on button "remove_red_eye Preview" at bounding box center [235, 94] width 52 height 17
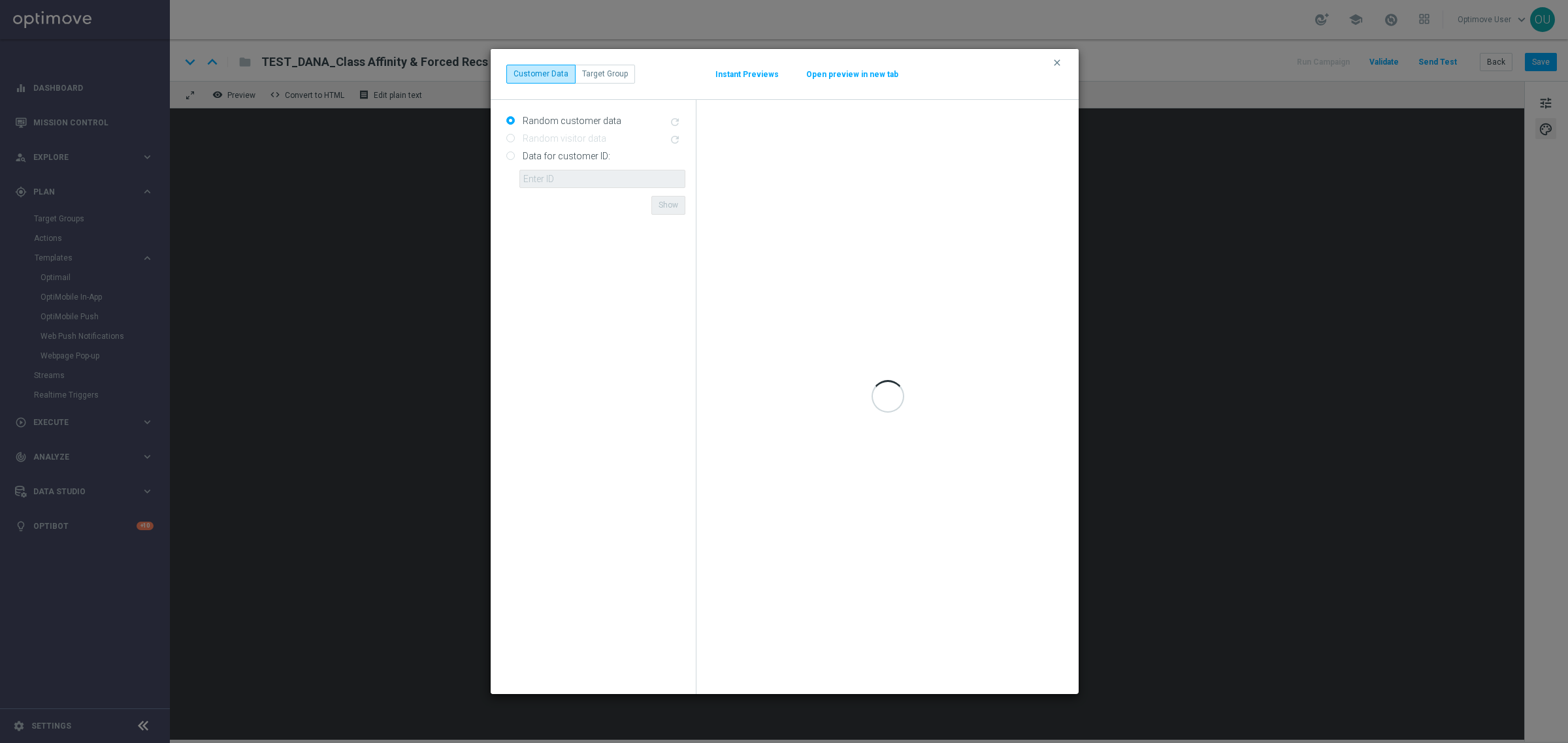
click at [510, 158] on input "Data for customer ID:" at bounding box center [510, 156] width 8 height 8
radio input "true"
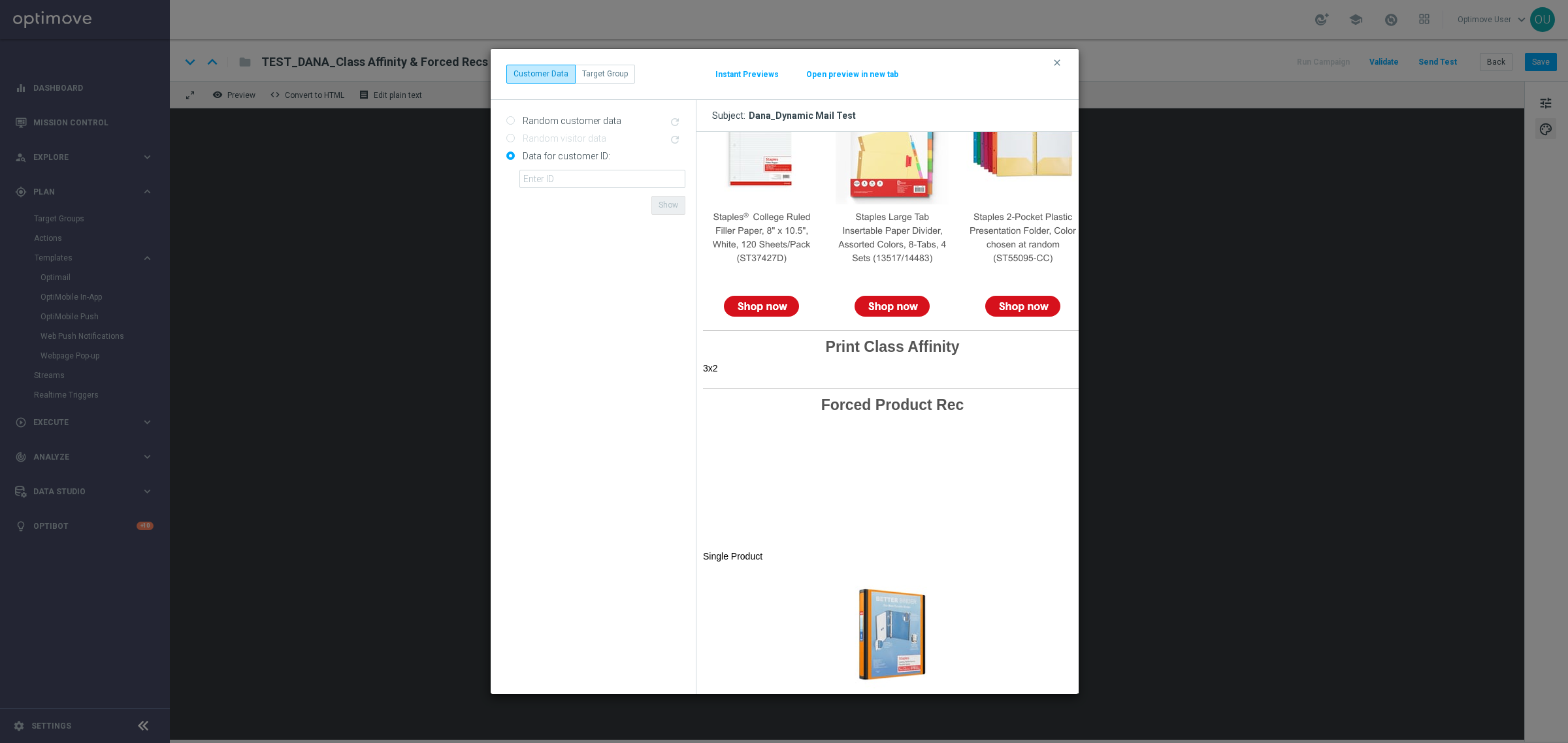
scroll to position [439, 0]
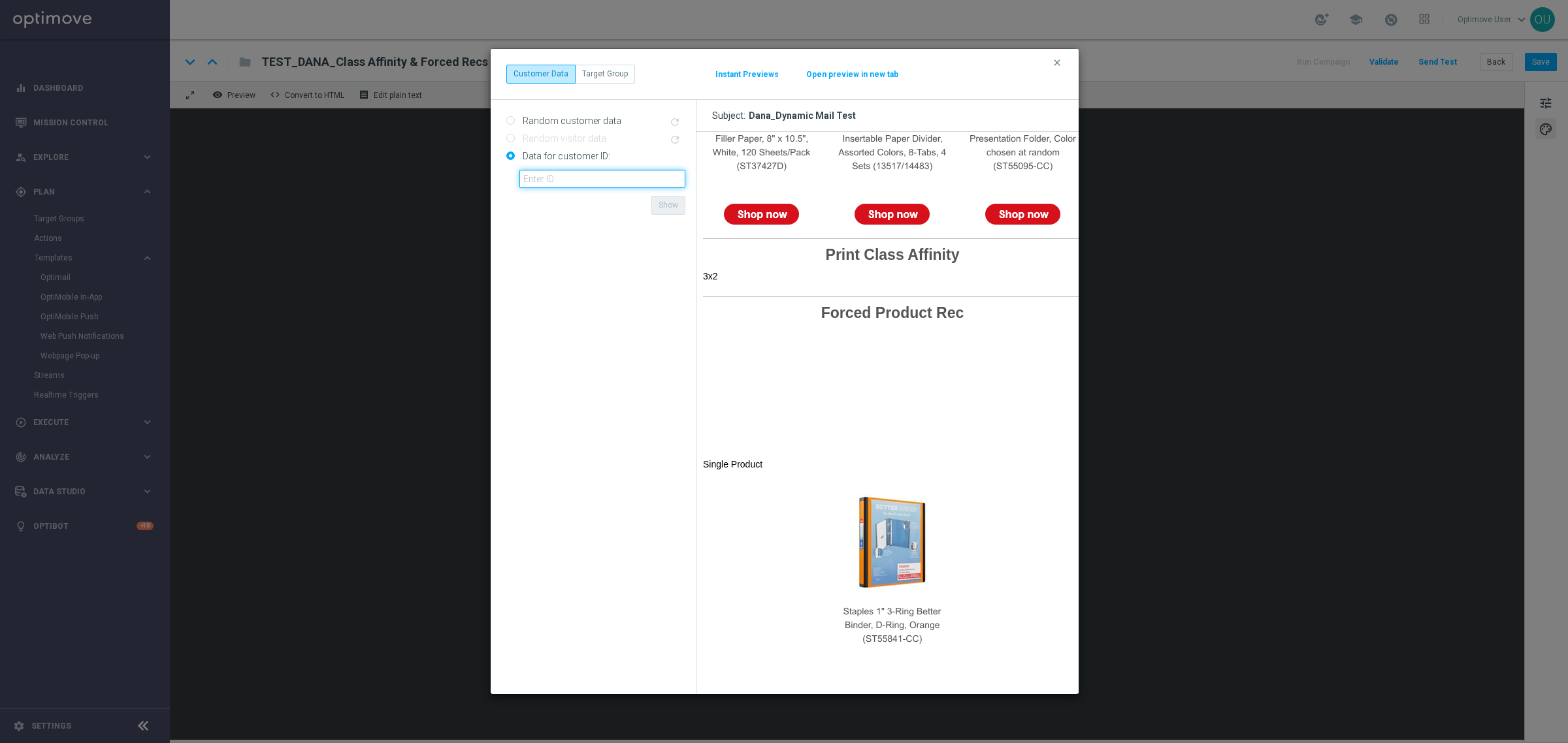
click at [571, 182] on input "text" at bounding box center [603, 179] width 166 height 18
paste input "10030079325"
type input "10030079325"
click at [629, 206] on form "Random customer data refresh Random visitor data refresh Data for customer ID: …" at bounding box center [596, 397] width 179 height 574
click at [664, 206] on button "Show" at bounding box center [669, 205] width 34 height 18
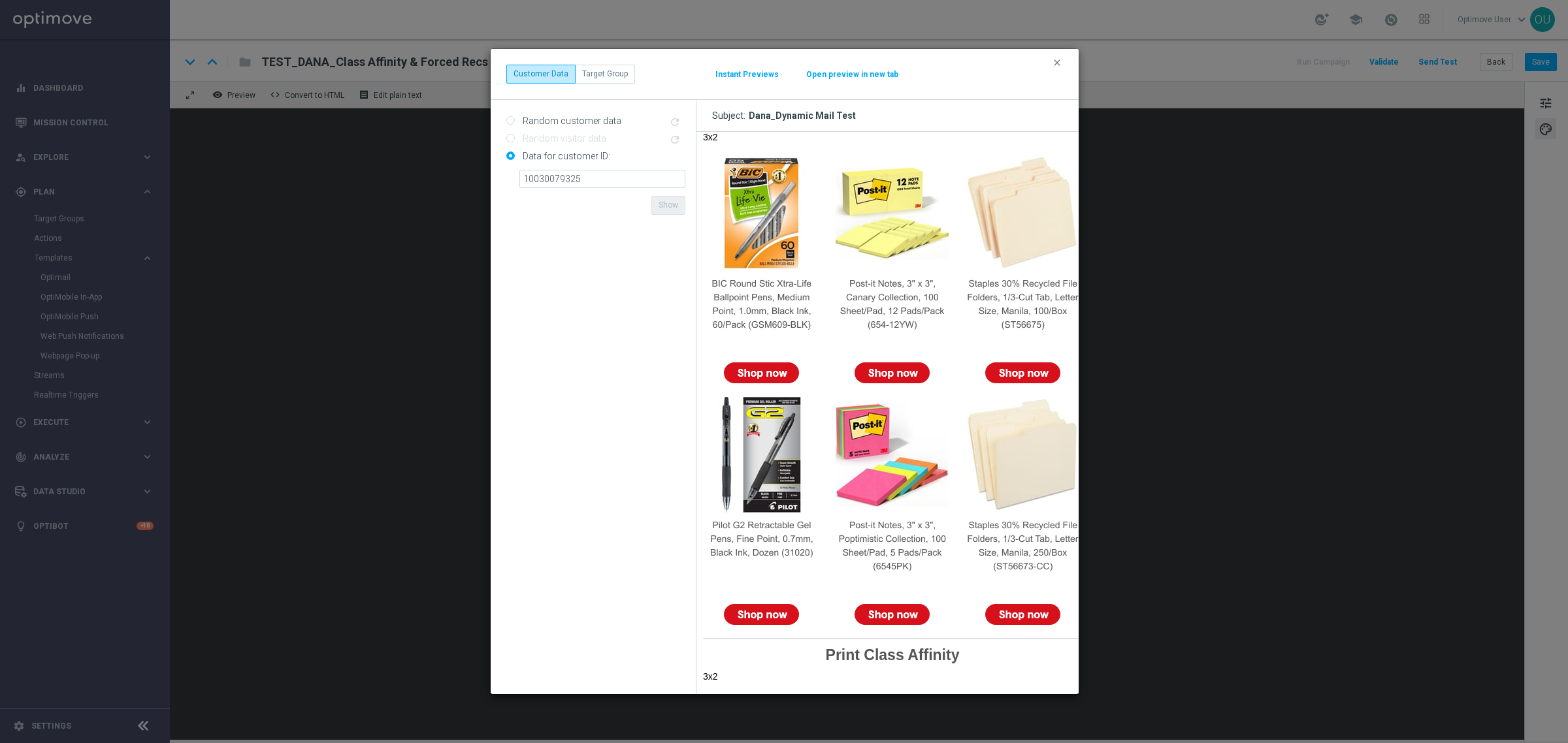
scroll to position [0, 0]
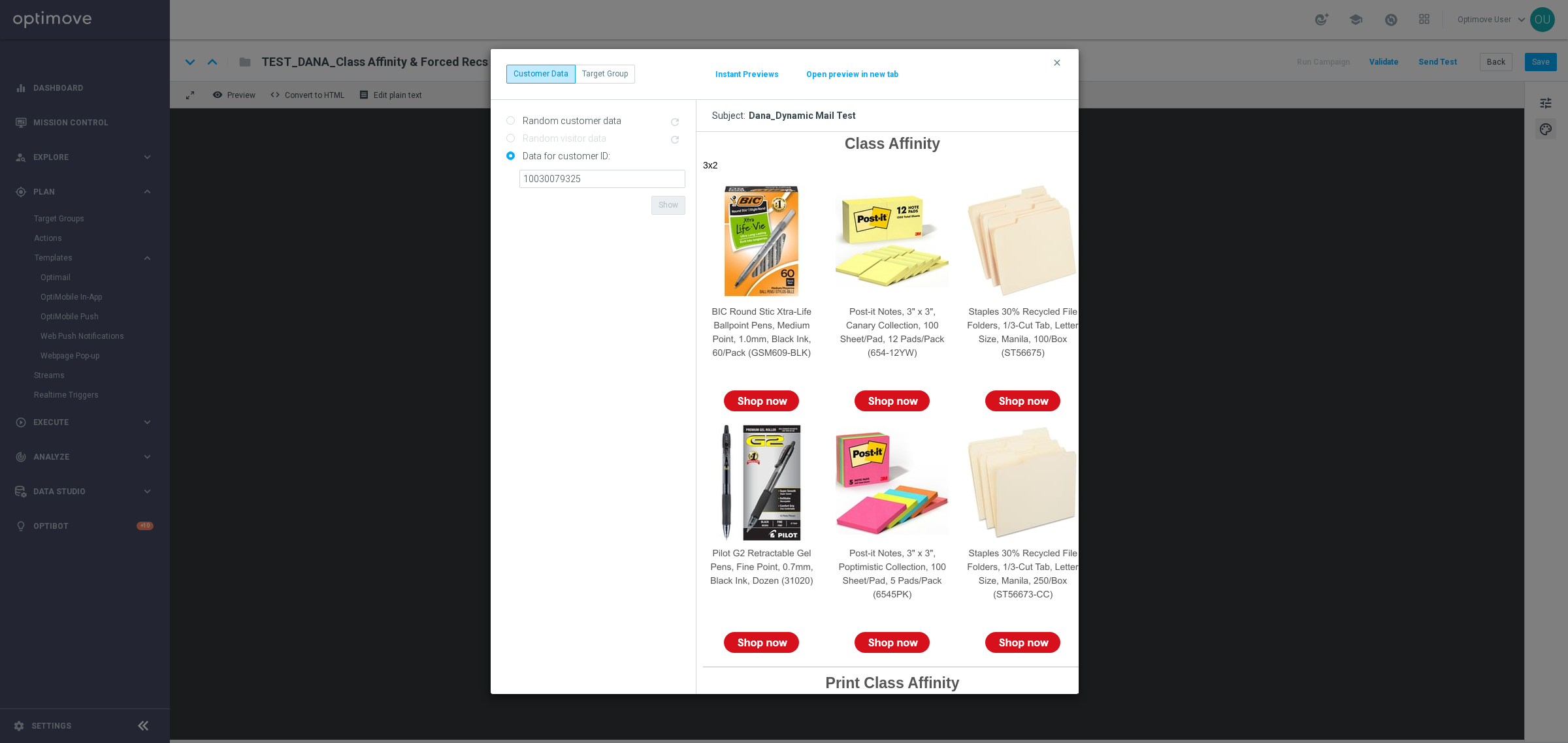
click at [851, 79] on button "Open preview in new tab" at bounding box center [852, 75] width 93 height 11
click at [1053, 62] on icon "clear" at bounding box center [1058, 63] width 11 height 11
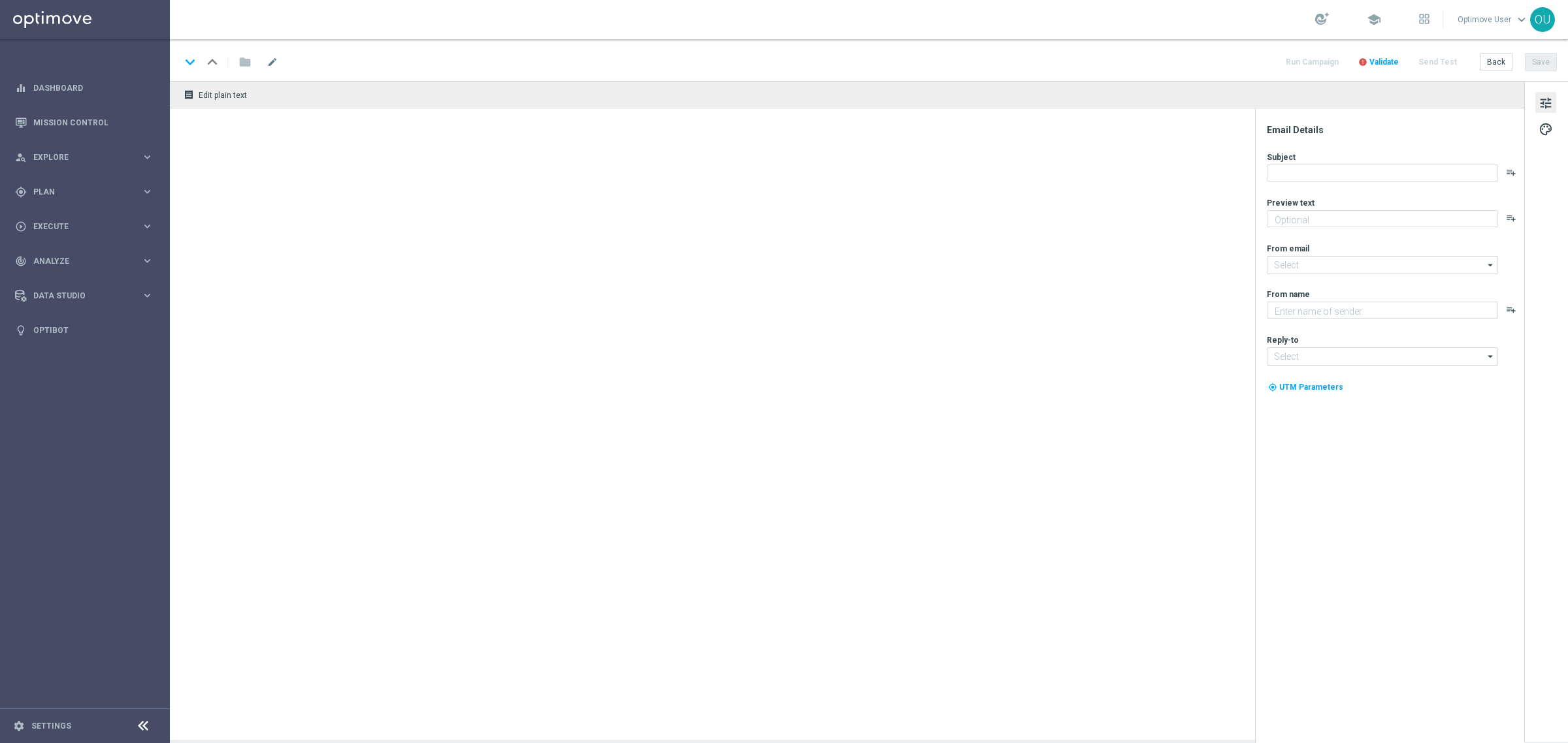
type textarea "Staples"
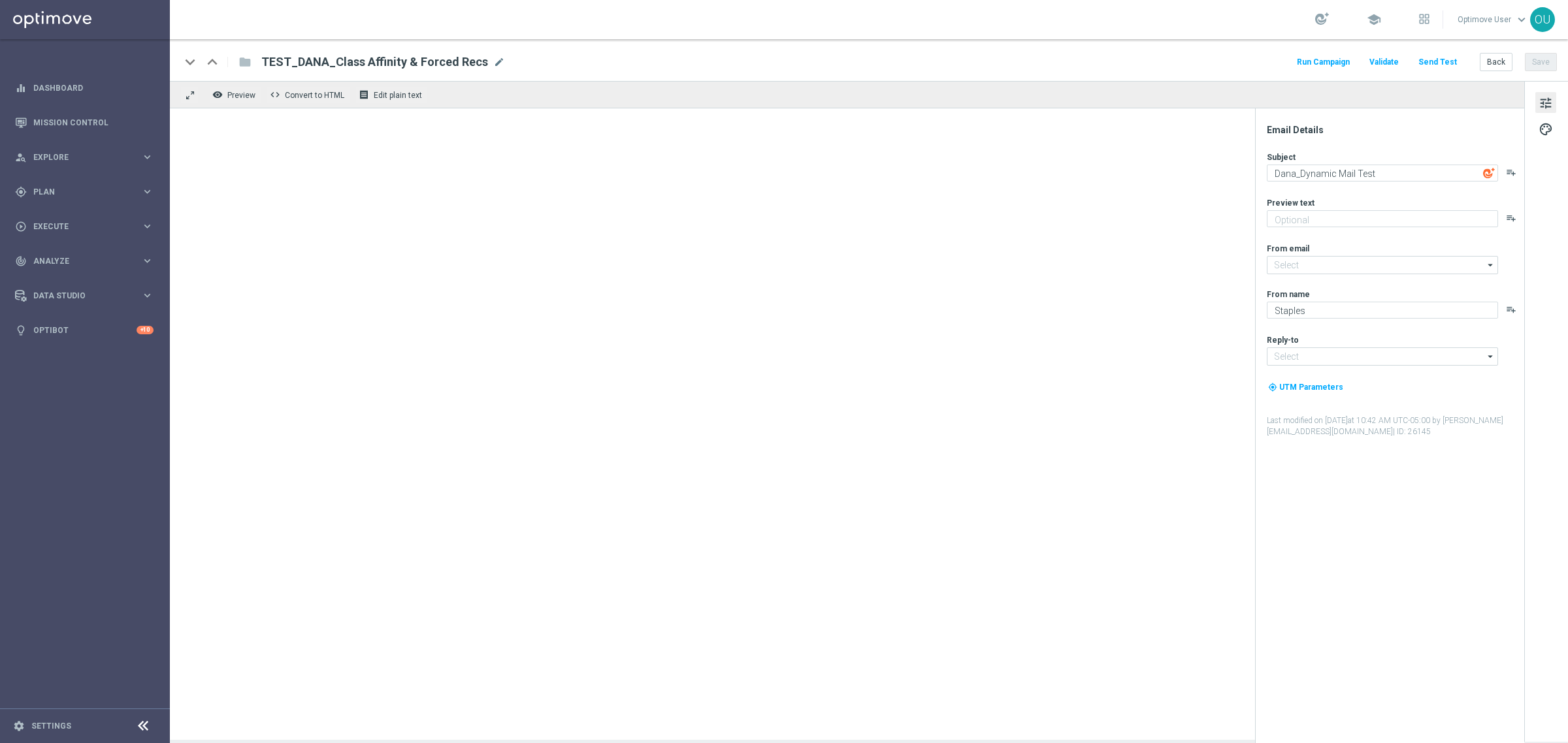
type input "[EMAIL_ADDRESS][DOMAIN_NAME]"
type input "info@staples.com"
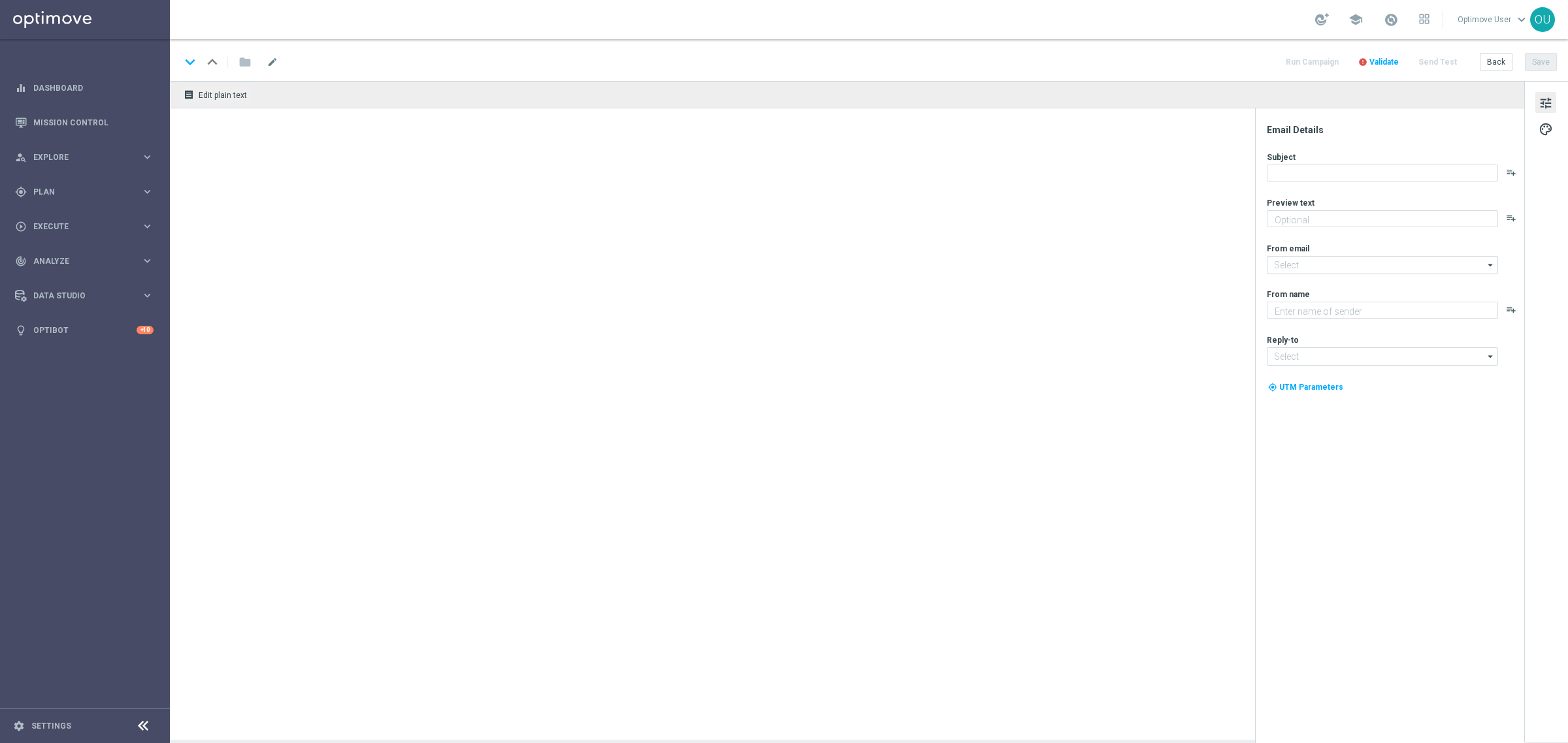
type input "[EMAIL_ADDRESS][DOMAIN_NAME]"
type textarea "Staples"
type input "[EMAIL_ADDRESS][DOMAIN_NAME]"
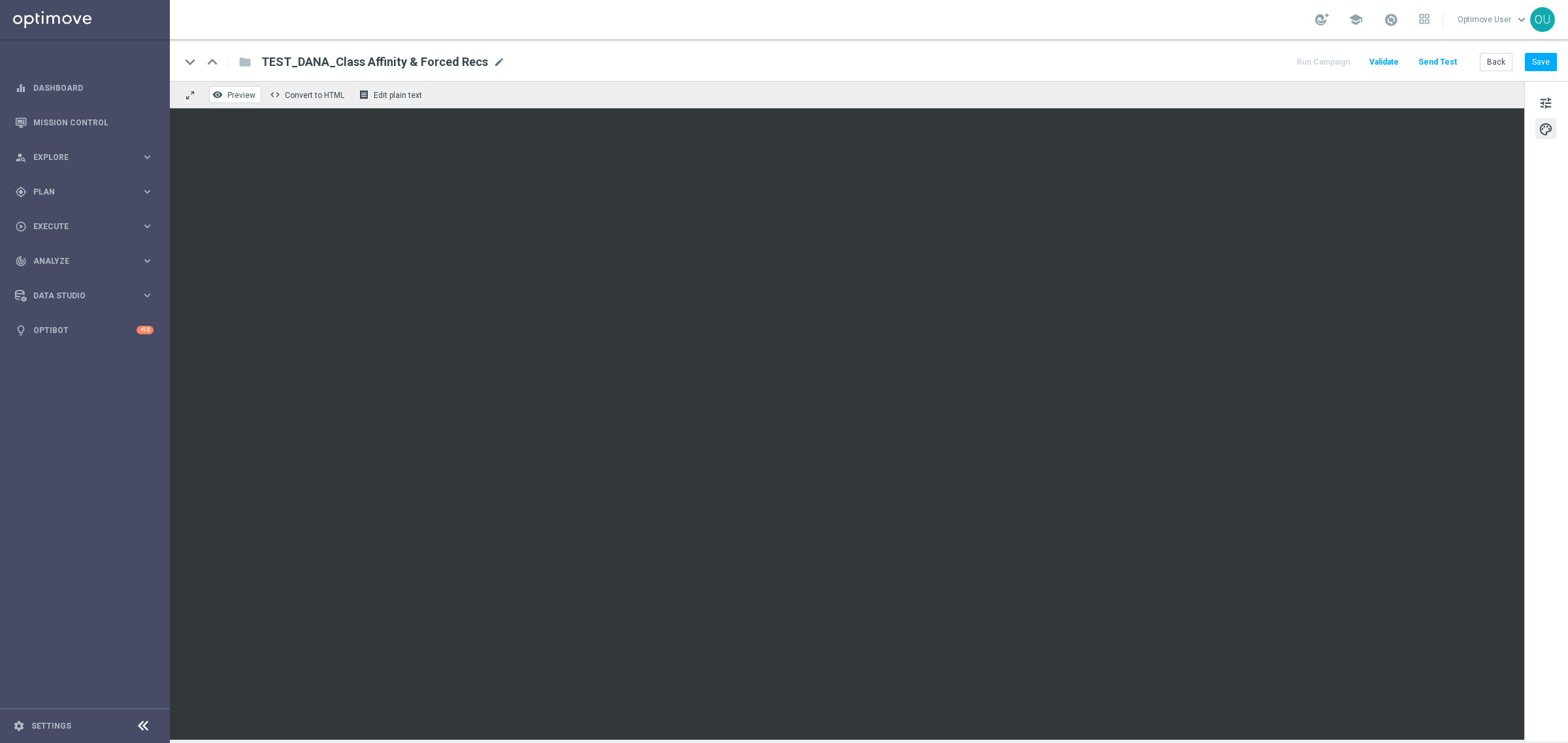
click at [227, 99] on span "Preview" at bounding box center [241, 95] width 28 height 9
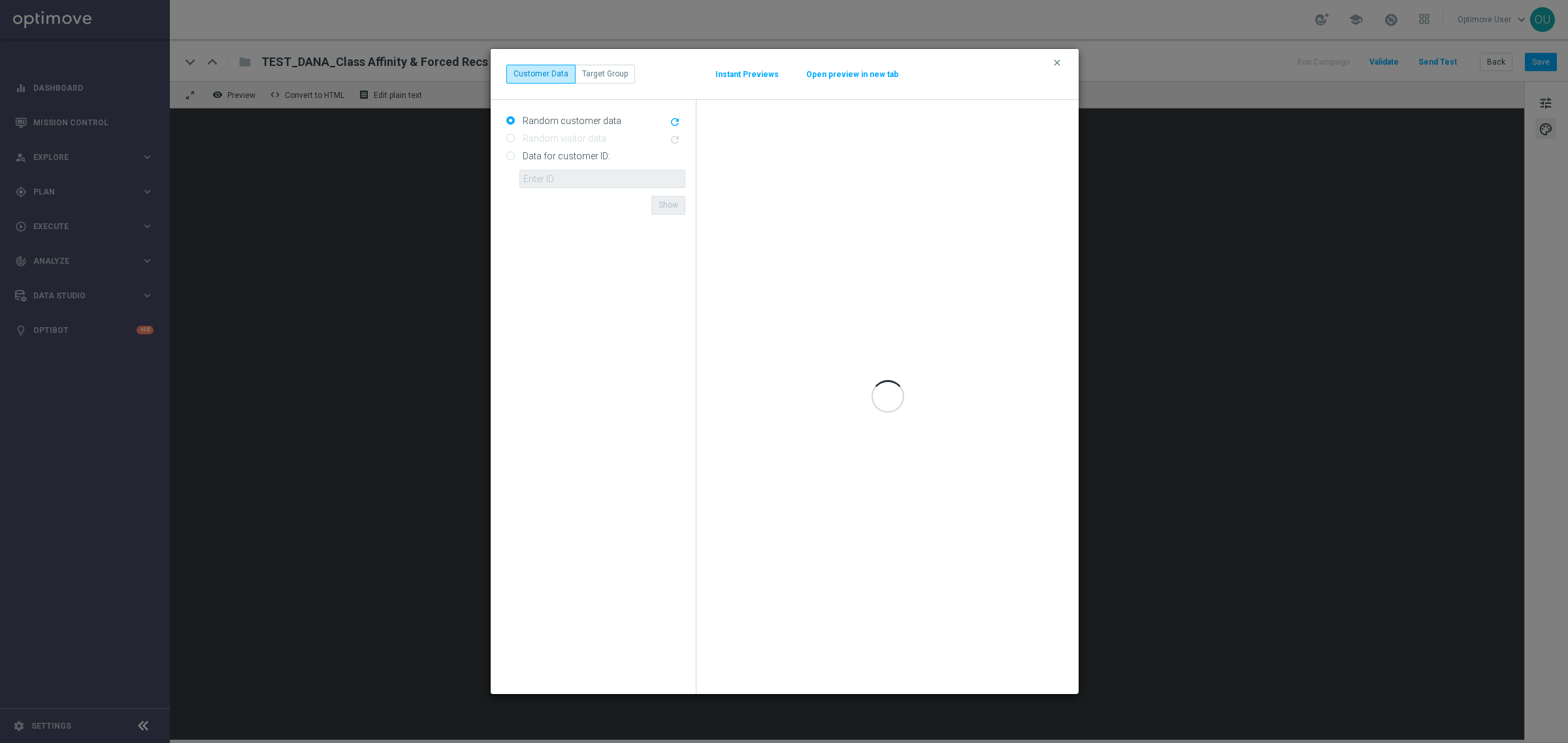
click at [507, 158] on input "Data for customer ID:" at bounding box center [510, 156] width 8 height 8
radio input "true"
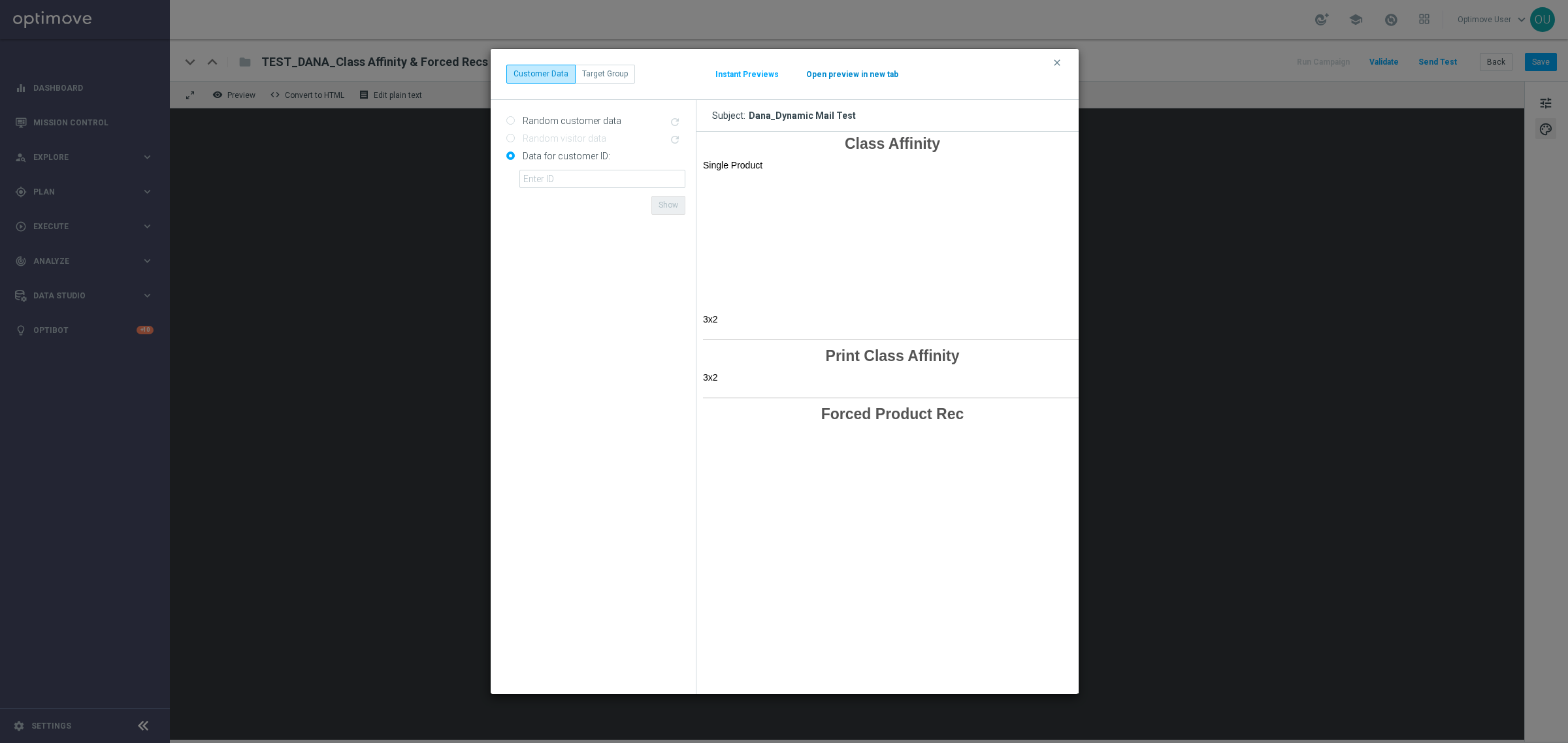
drag, startPoint x: 878, startPoint y: 56, endPoint x: 809, endPoint y: 75, distance: 71.6
click at [878, 56] on div "clear Customer Data Target Group Instant Previews Open preview in new tab" at bounding box center [785, 74] width 588 height 51
click at [586, 174] on input "text" at bounding box center [603, 179] width 166 height 18
paste input "10030079325"
type input "10030079325"
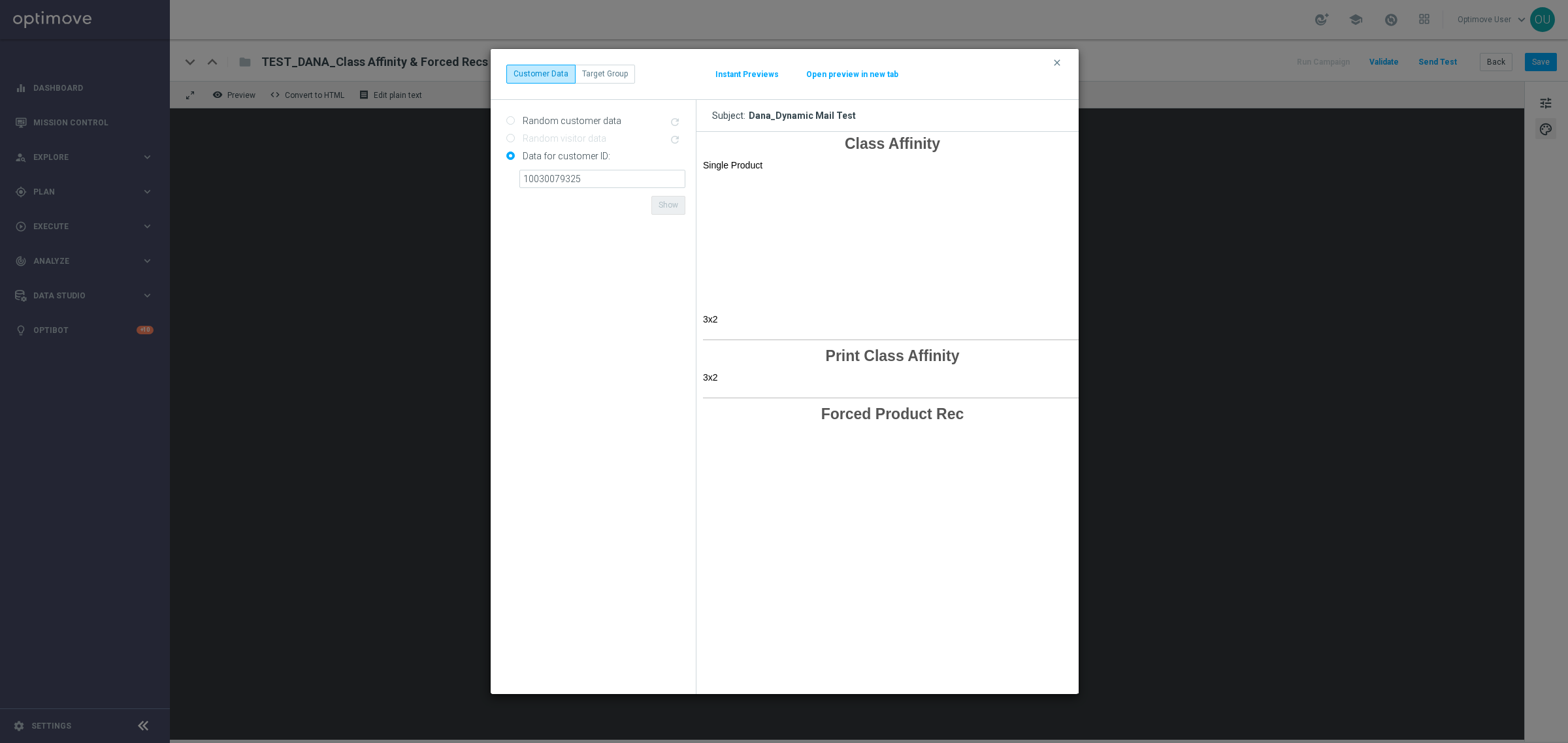
click at [560, 234] on form "Random customer data refresh Random visitor data refresh Data for customer ID: …" at bounding box center [596, 397] width 179 height 574
click at [673, 203] on button "Show" at bounding box center [669, 205] width 34 height 18
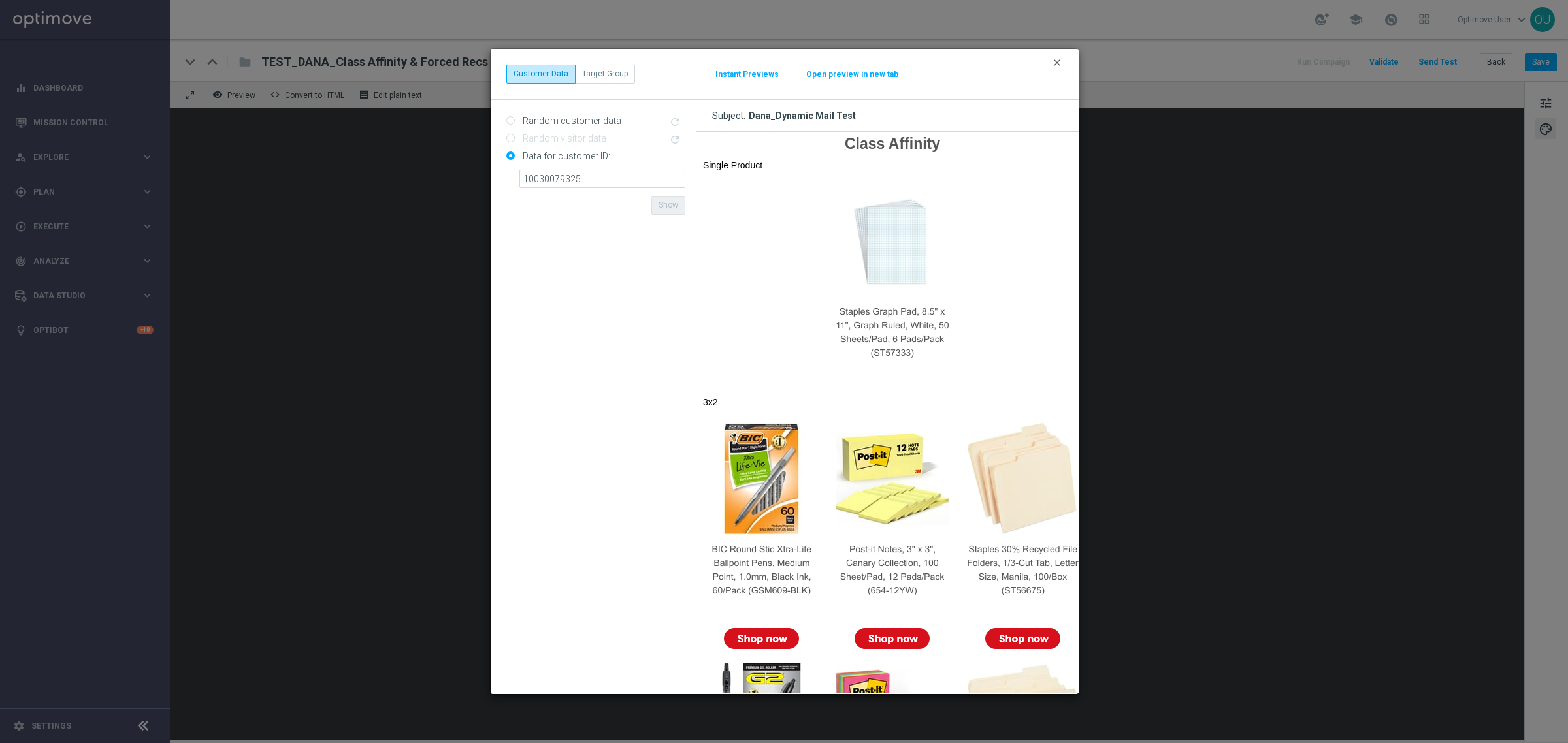
click at [1060, 60] on icon "clear" at bounding box center [1058, 63] width 11 height 11
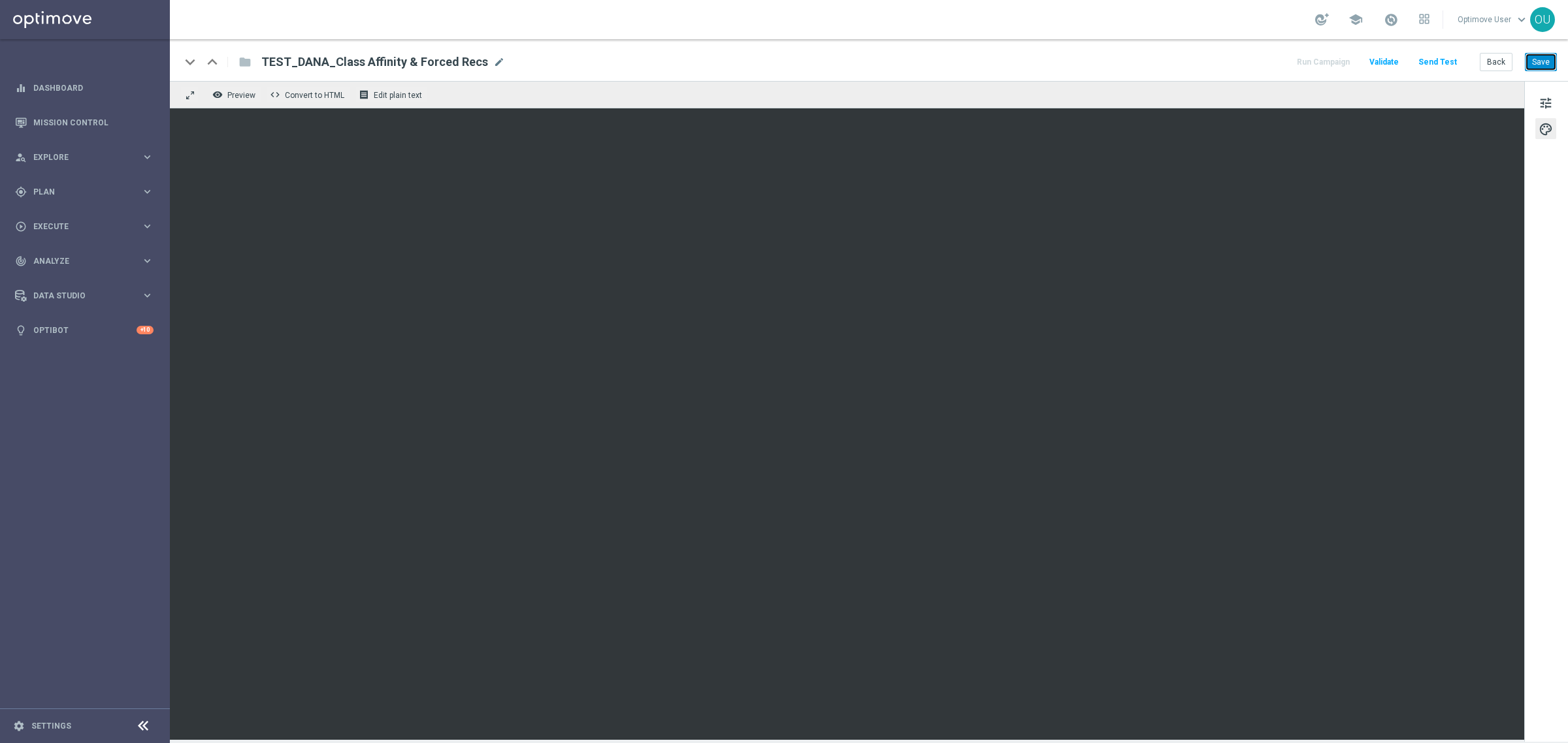
click at [1531, 55] on button "Save" at bounding box center [1541, 62] width 32 height 18
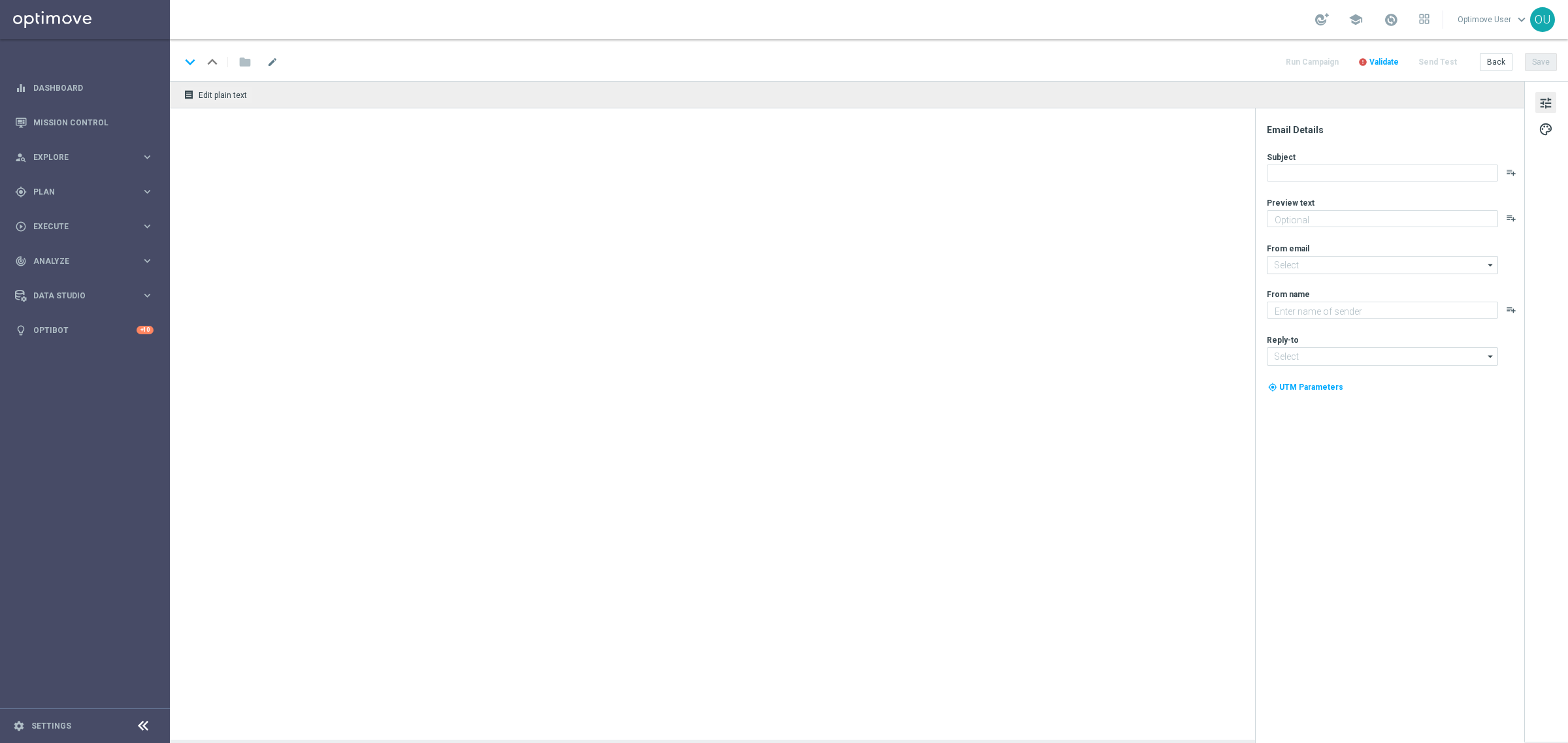
type textarea "Staples"
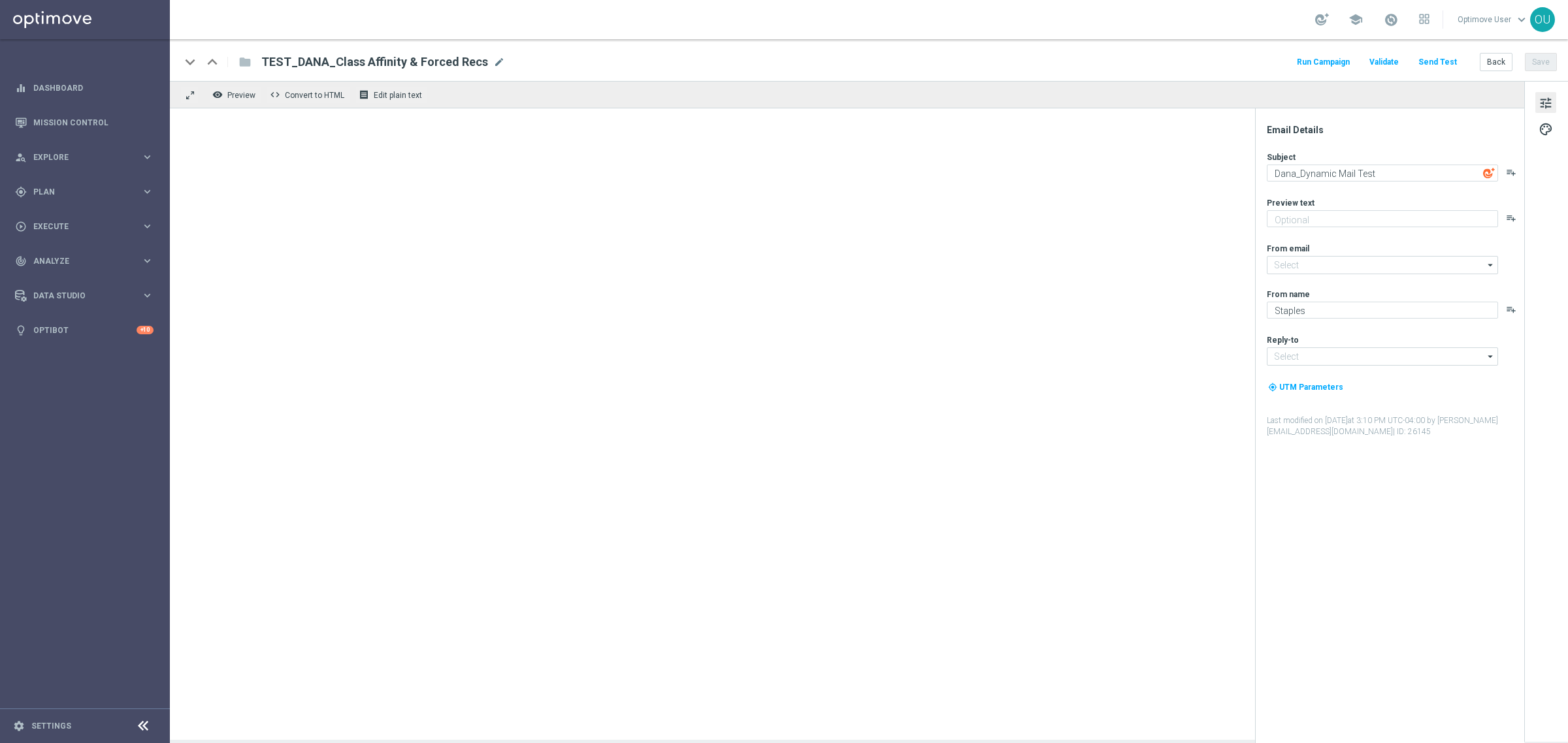
type input "[EMAIL_ADDRESS][DOMAIN_NAME]"
